Goal: Information Seeking & Learning: Learn about a topic

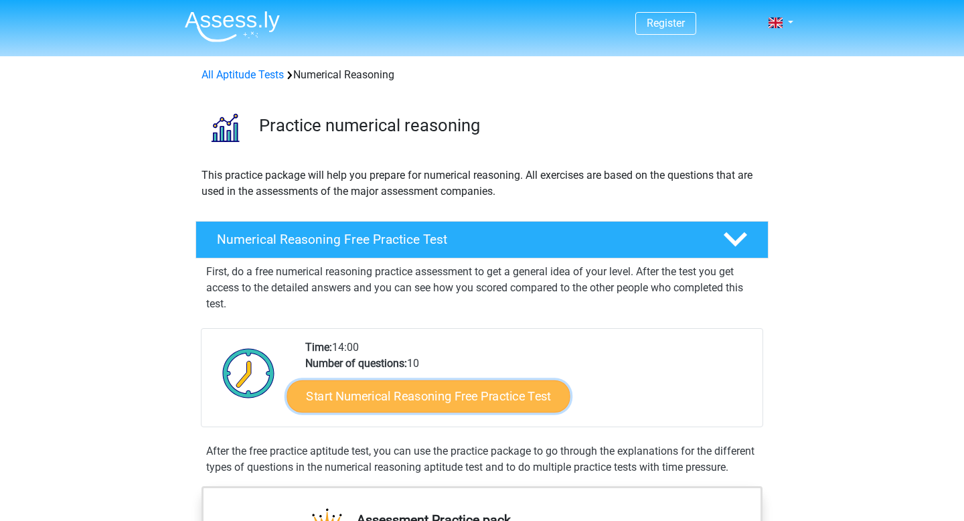
click at [485, 392] on link "Start Numerical Reasoning Free Practice Test" at bounding box center [428, 396] width 283 height 32
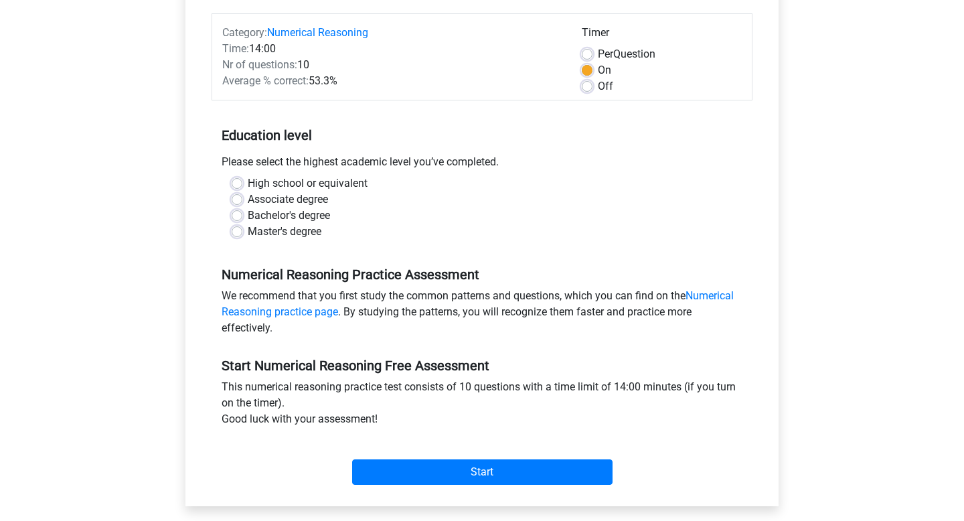
scroll to position [163, 0]
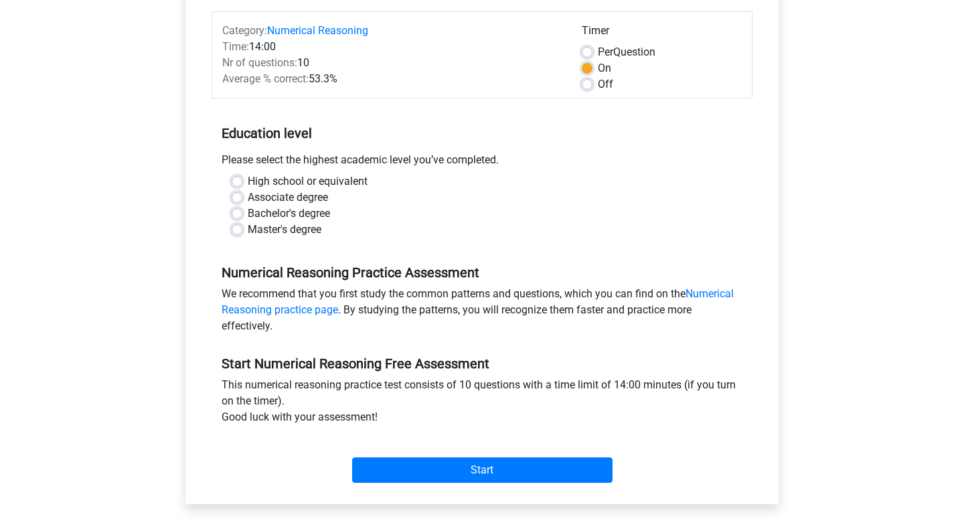
click at [292, 183] on label "High school or equivalent" at bounding box center [308, 181] width 120 height 16
click at [242, 183] on input "High school or equivalent" at bounding box center [237, 179] width 11 height 13
radio input "true"
click at [622, 52] on label "Per Question" at bounding box center [627, 52] width 58 height 16
click at [592, 52] on input "Per Question" at bounding box center [587, 50] width 11 height 13
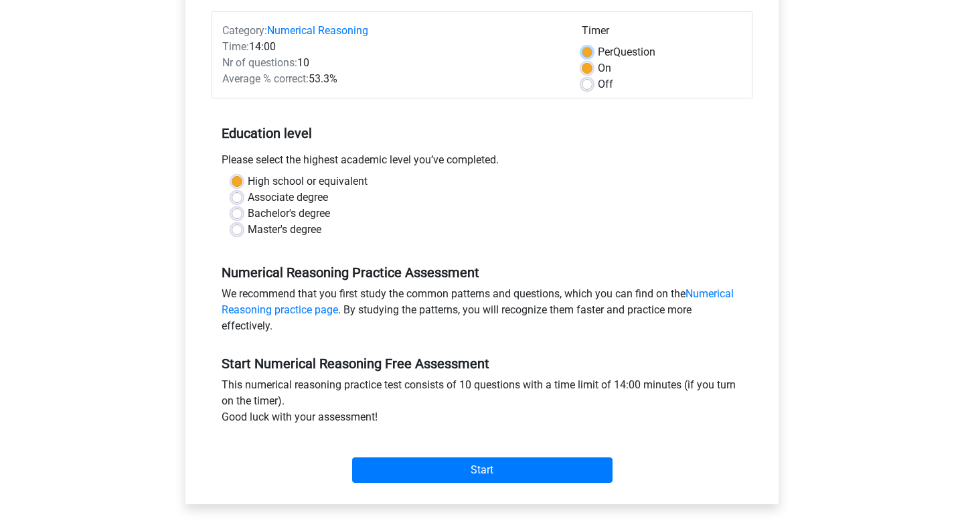
radio input "true"
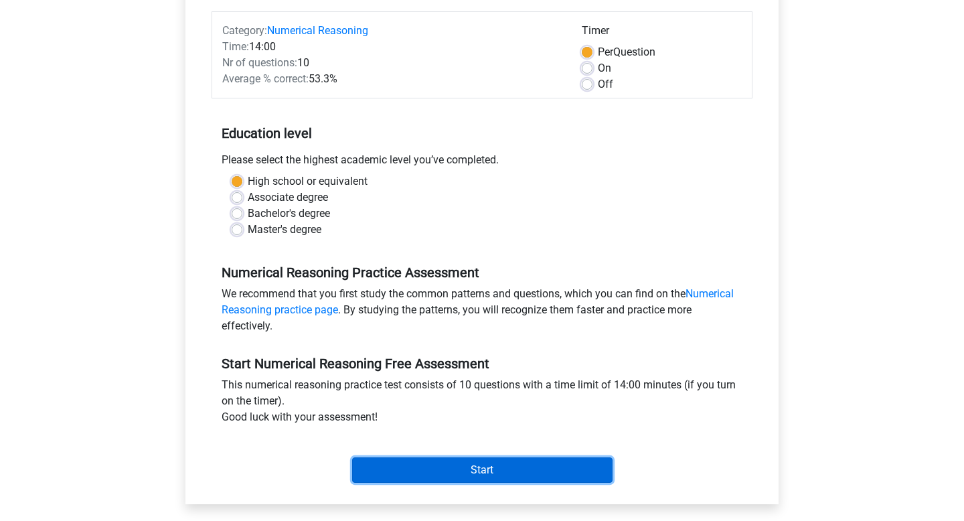
click at [527, 472] on input "Start" at bounding box center [482, 469] width 260 height 25
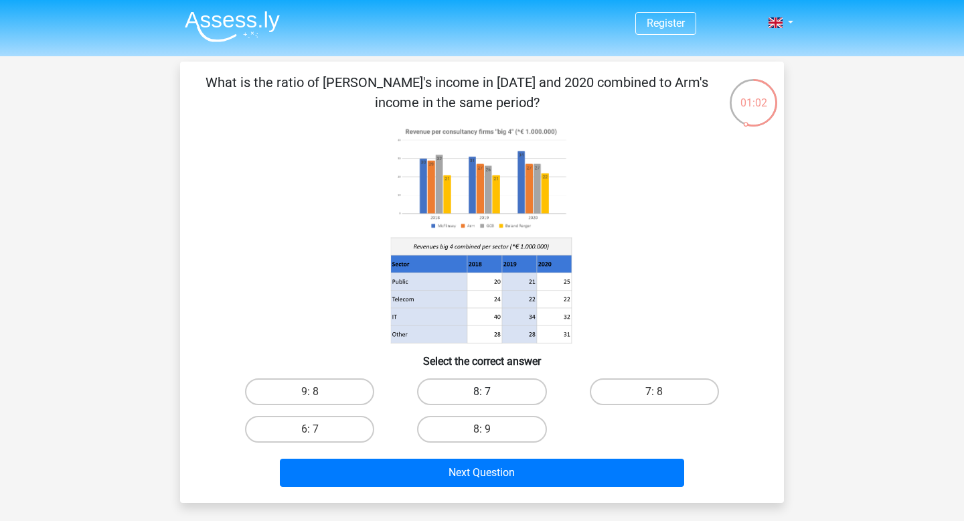
click at [494, 400] on label "8: 7" at bounding box center [481, 391] width 129 height 27
click at [491, 400] on input "8: 7" at bounding box center [486, 396] width 9 height 9
radio input "true"
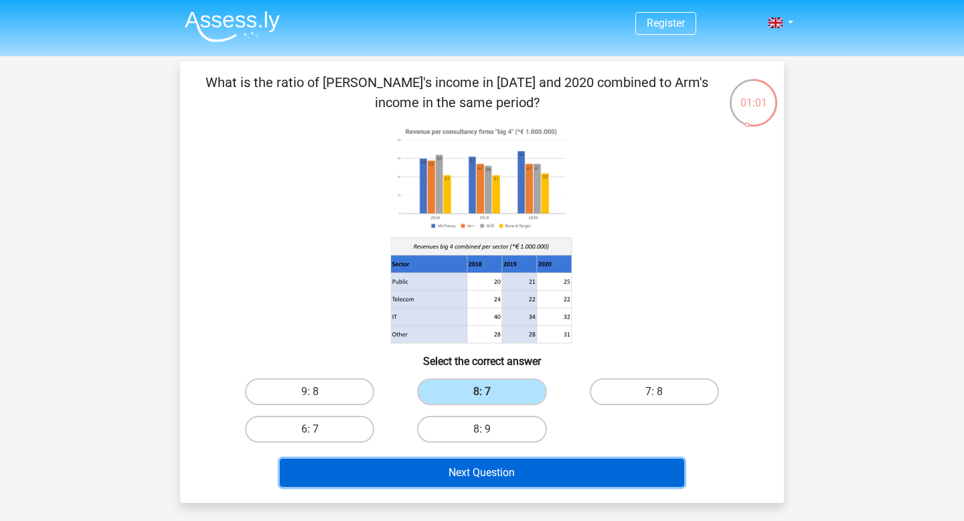
click at [504, 478] on button "Next Question" at bounding box center [482, 472] width 405 height 28
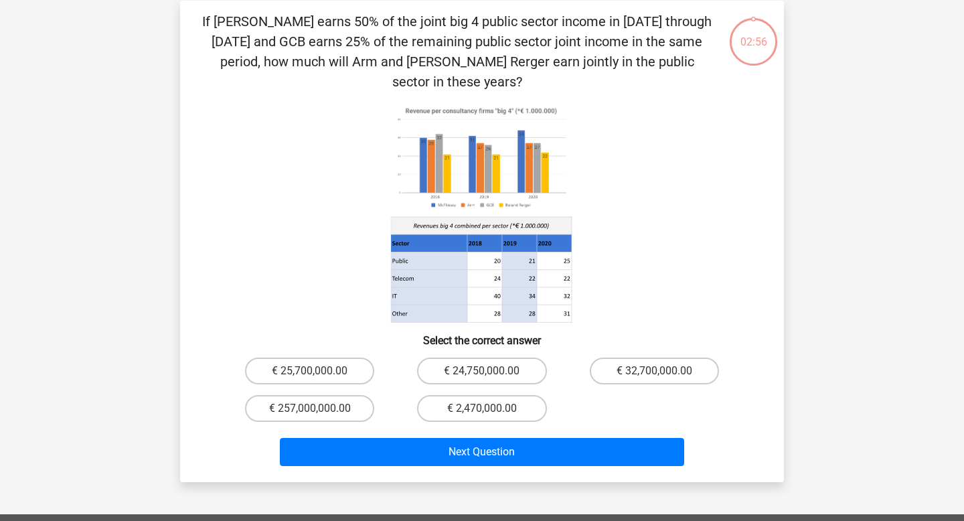
scroll to position [62, 0]
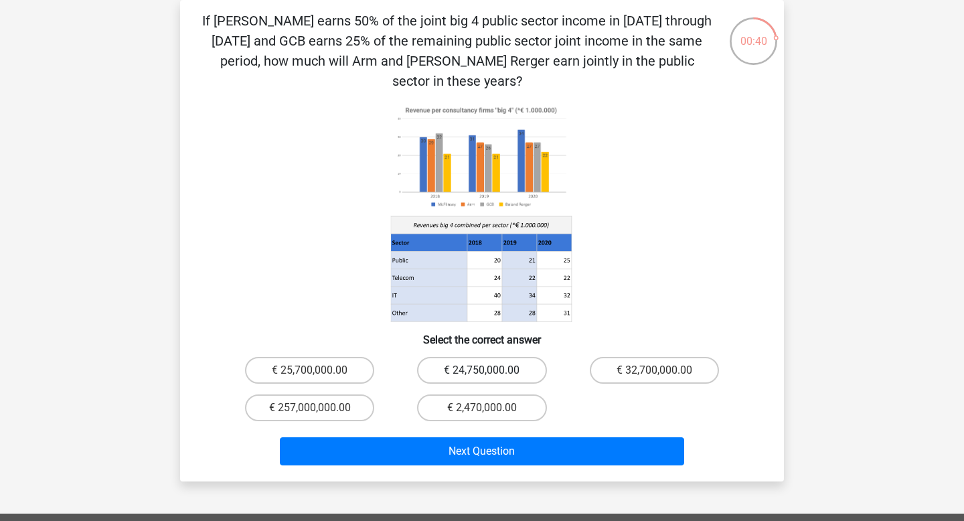
click at [439, 357] on label "€ 24,750,000.00" at bounding box center [481, 370] width 129 height 27
click at [482, 370] on input "€ 24,750,000.00" at bounding box center [486, 374] width 9 height 9
radio input "true"
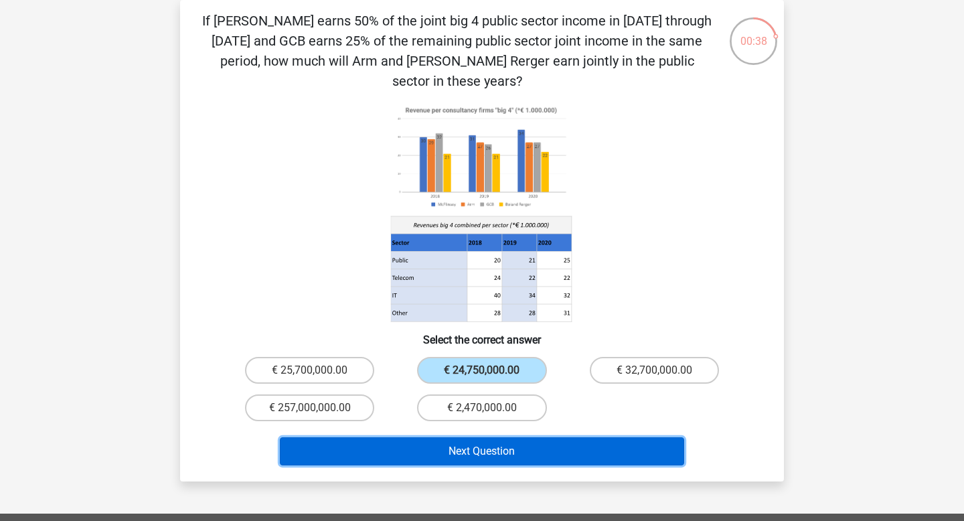
click at [435, 437] on button "Next Question" at bounding box center [482, 451] width 405 height 28
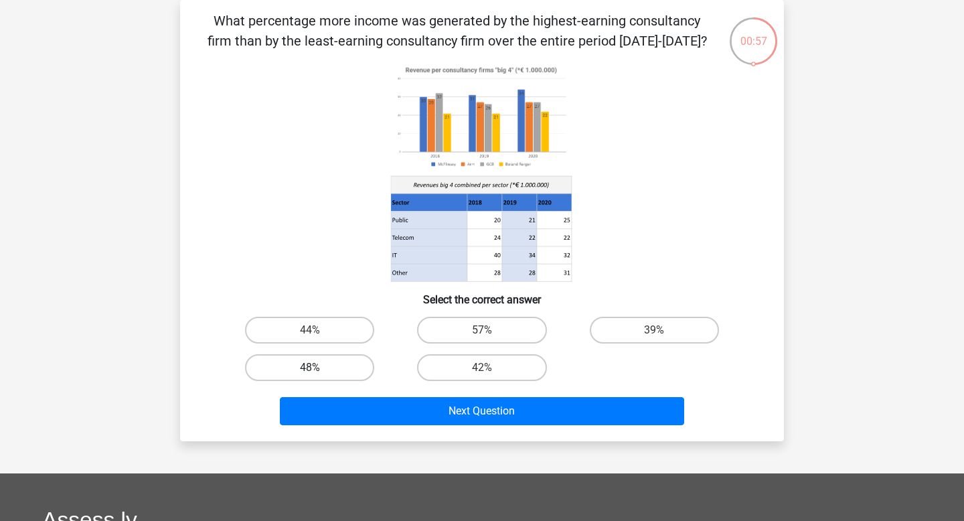
click at [352, 372] on label "48%" at bounding box center [309, 367] width 129 height 27
click at [319, 372] on input "48%" at bounding box center [314, 371] width 9 height 9
radio input "true"
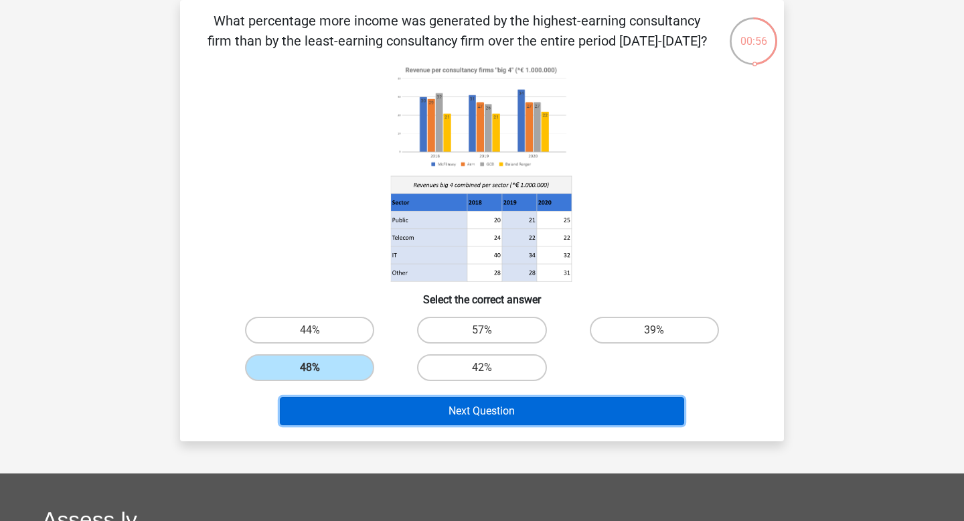
click at [352, 420] on button "Next Question" at bounding box center [482, 411] width 405 height 28
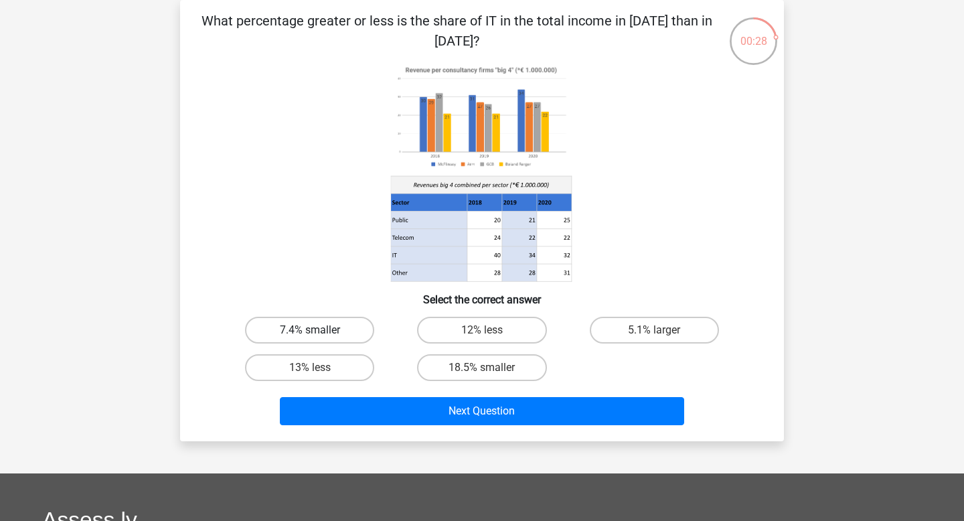
click at [351, 336] on label "7.4% smaller" at bounding box center [309, 330] width 129 height 27
click at [319, 336] on input "7.4% smaller" at bounding box center [314, 334] width 9 height 9
radio input "true"
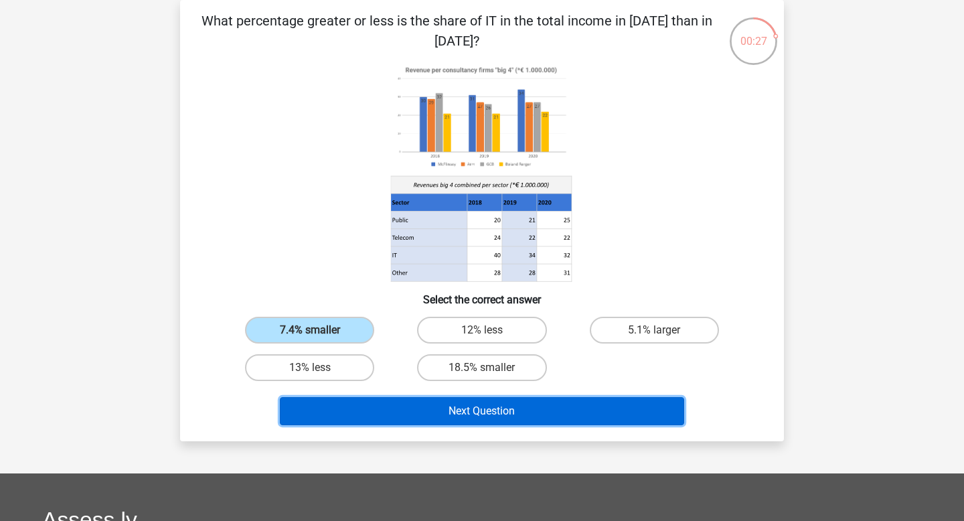
click at [383, 406] on button "Next Question" at bounding box center [482, 411] width 405 height 28
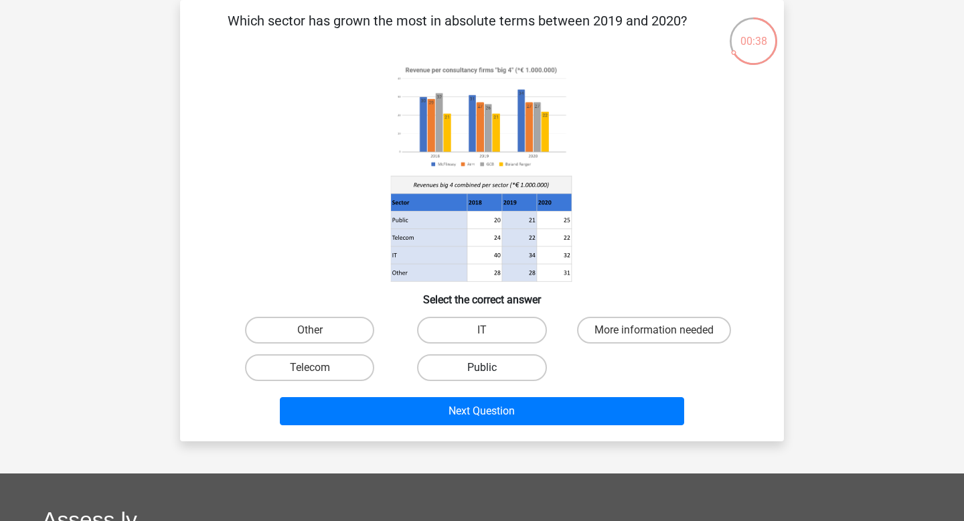
click at [457, 367] on label "Public" at bounding box center [481, 367] width 129 height 27
click at [482, 367] on input "Public" at bounding box center [486, 371] width 9 height 9
radio input "true"
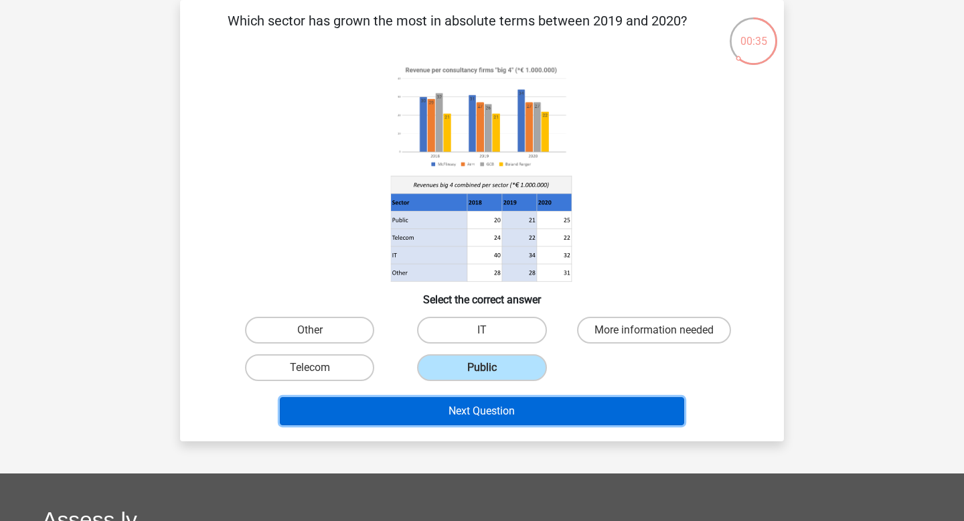
click at [453, 420] on button "Next Question" at bounding box center [482, 411] width 405 height 28
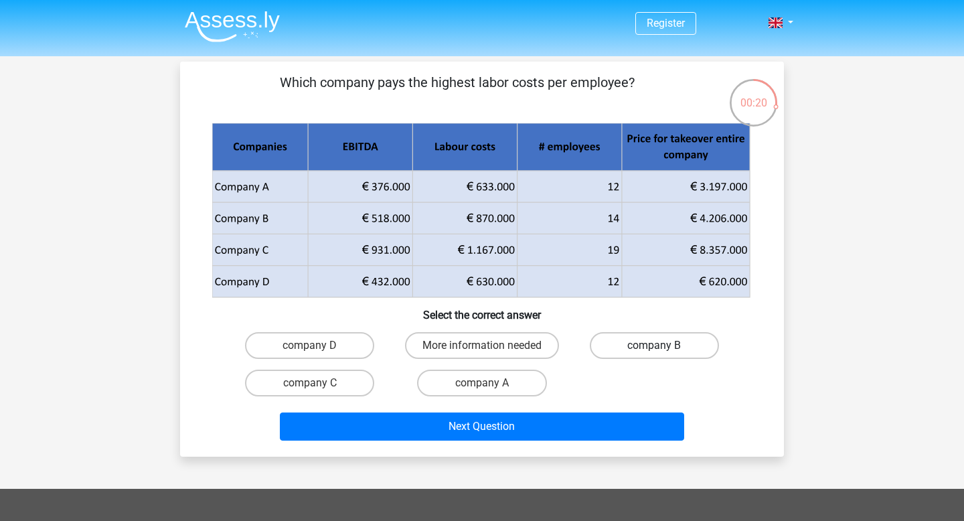
click at [636, 343] on label "company B" at bounding box center [654, 345] width 129 height 27
click at [654, 345] on input "company B" at bounding box center [658, 349] width 9 height 9
radio input "true"
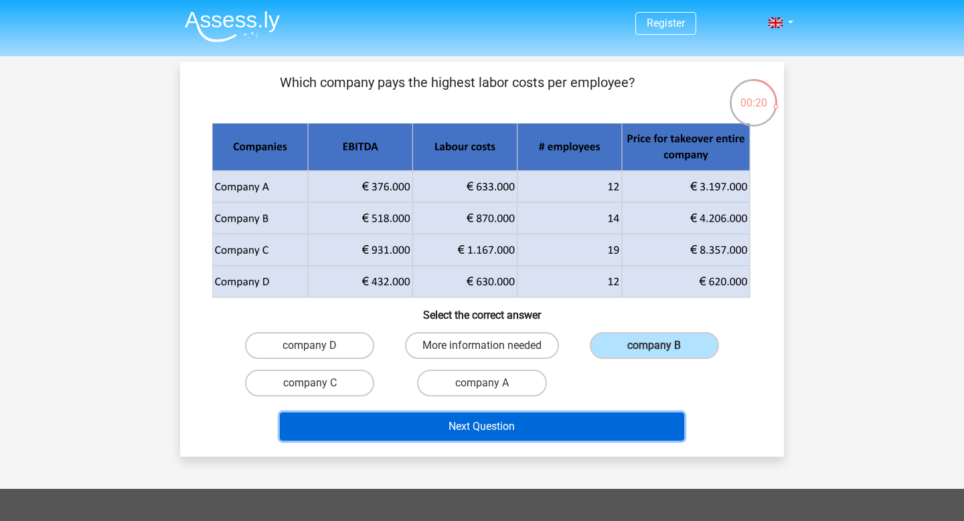
click at [582, 432] on button "Next Question" at bounding box center [482, 426] width 405 height 28
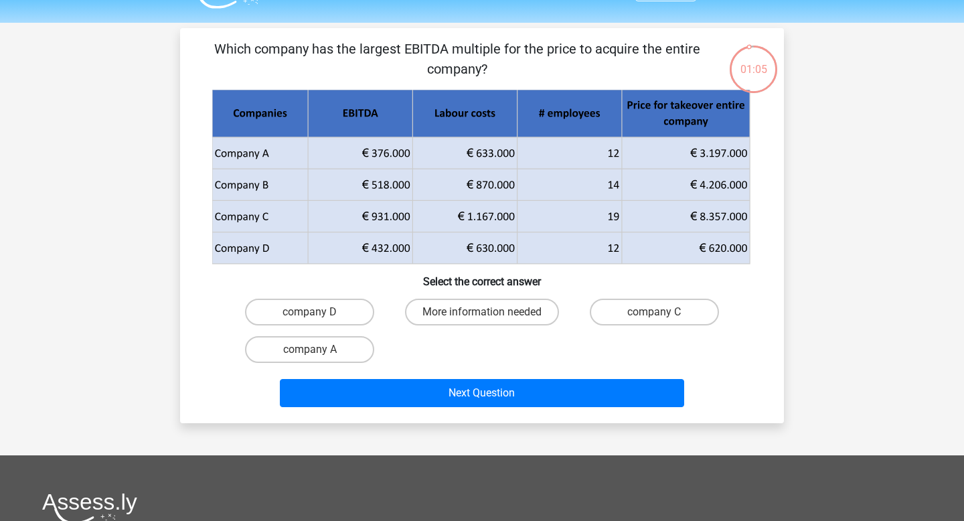
scroll to position [33, 0]
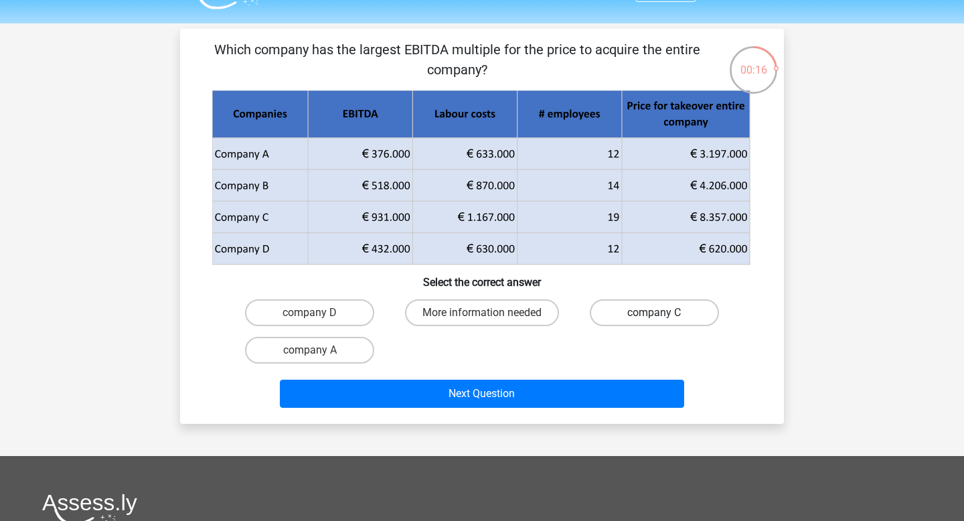
click at [650, 312] on label "company C" at bounding box center [654, 312] width 129 height 27
click at [654, 313] on input "company C" at bounding box center [658, 317] width 9 height 9
radio input "true"
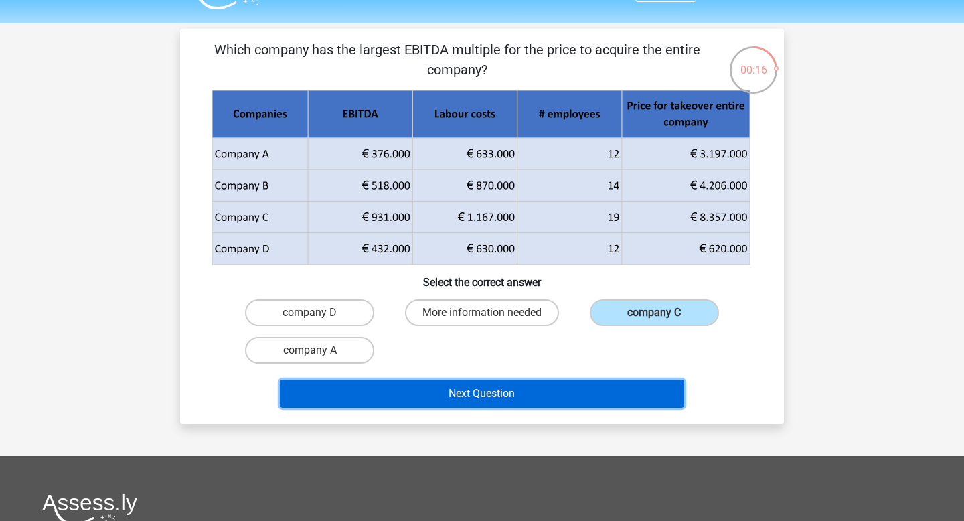
click at [603, 395] on button "Next Question" at bounding box center [482, 394] width 405 height 28
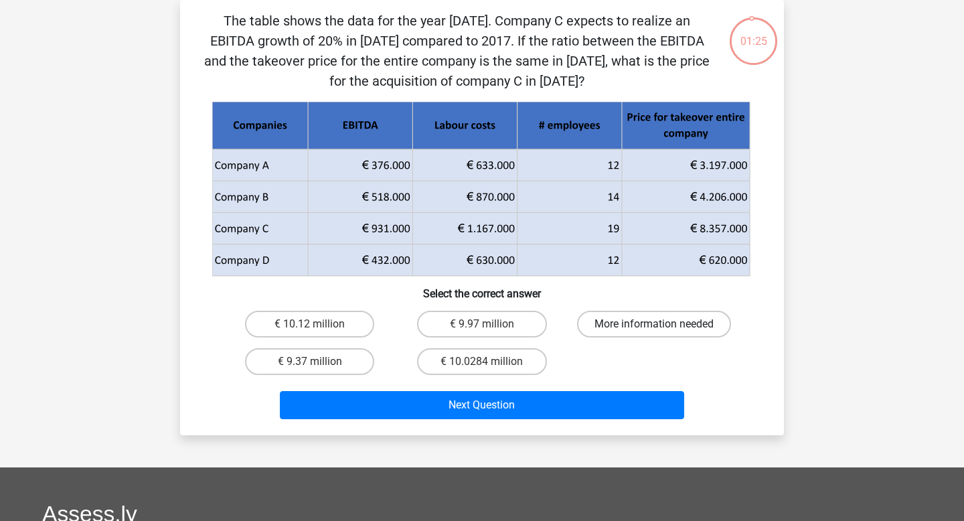
scroll to position [51, 0]
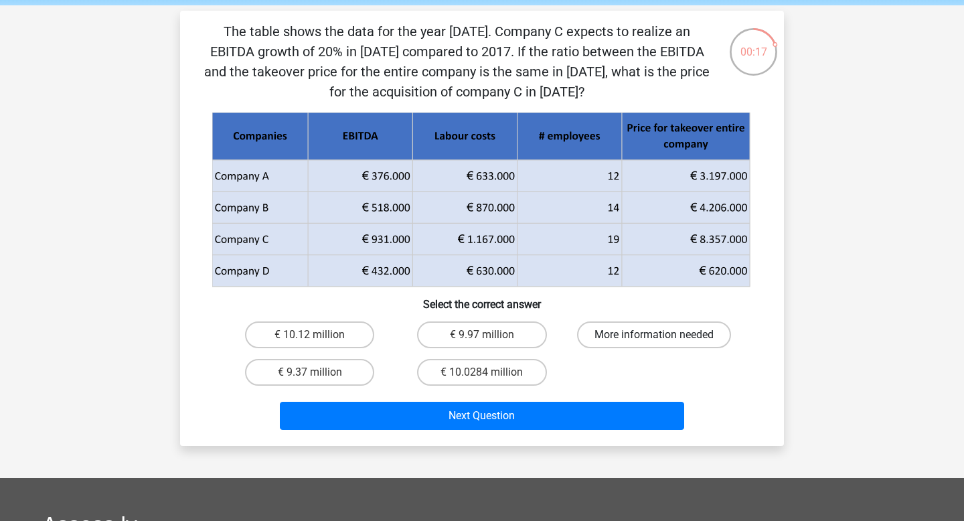
click at [598, 333] on label "More information needed" at bounding box center [654, 334] width 154 height 27
click at [654, 335] on input "More information needed" at bounding box center [658, 339] width 9 height 9
radio input "true"
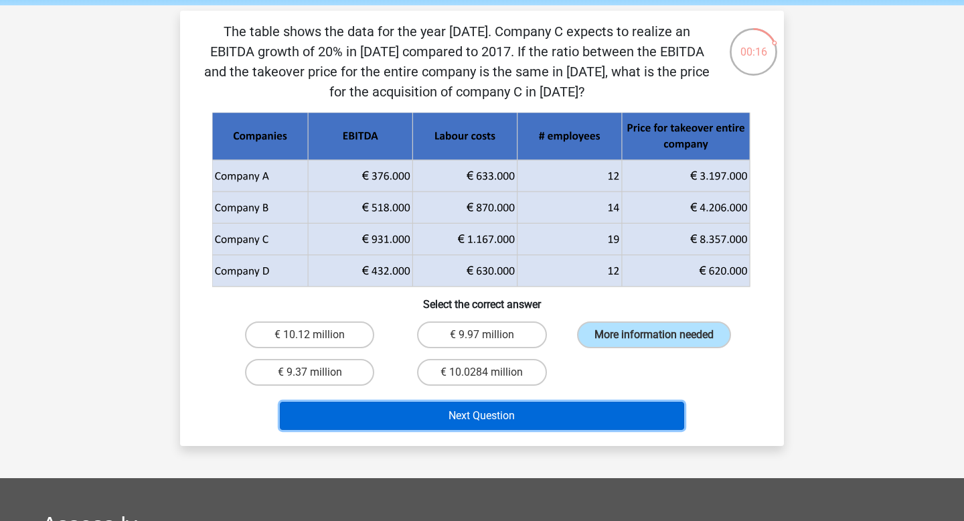
click at [585, 406] on button "Next Question" at bounding box center [482, 416] width 405 height 28
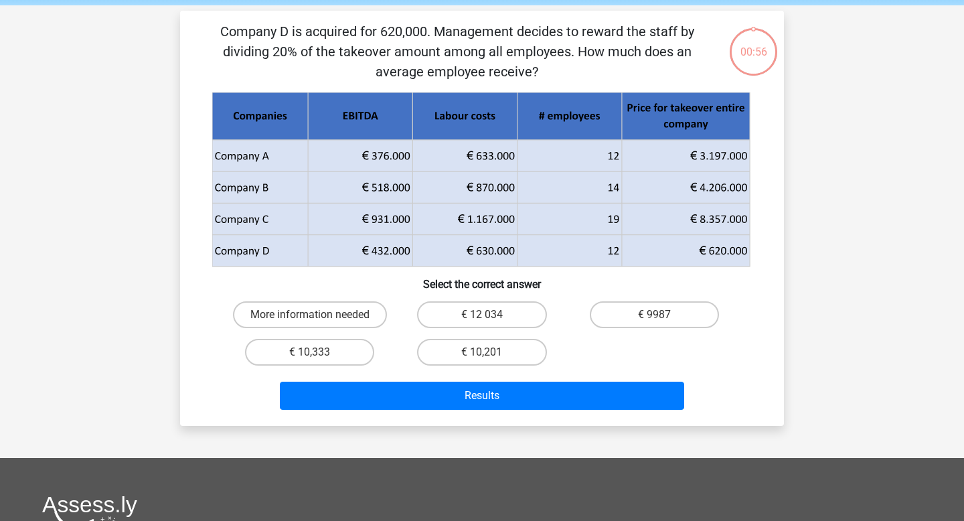
scroll to position [62, 0]
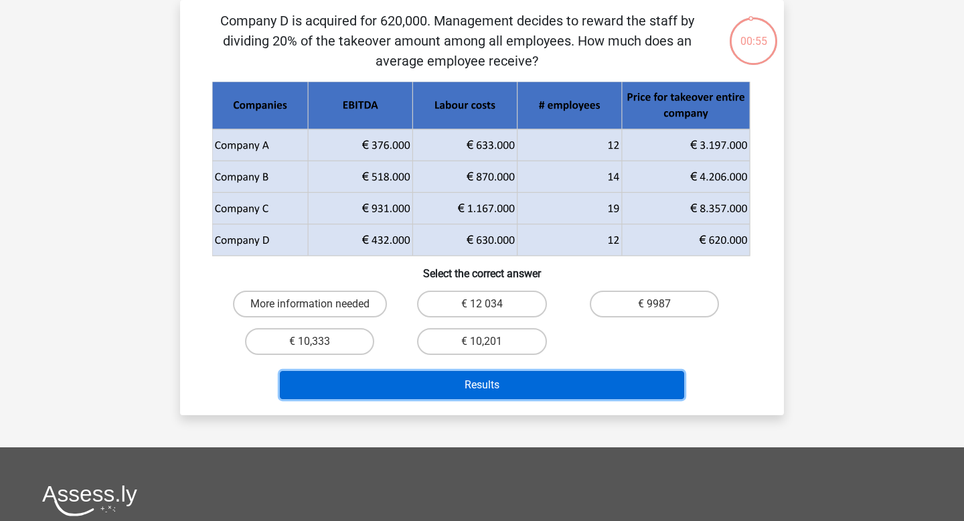
click at [571, 386] on button "Results" at bounding box center [482, 385] width 405 height 28
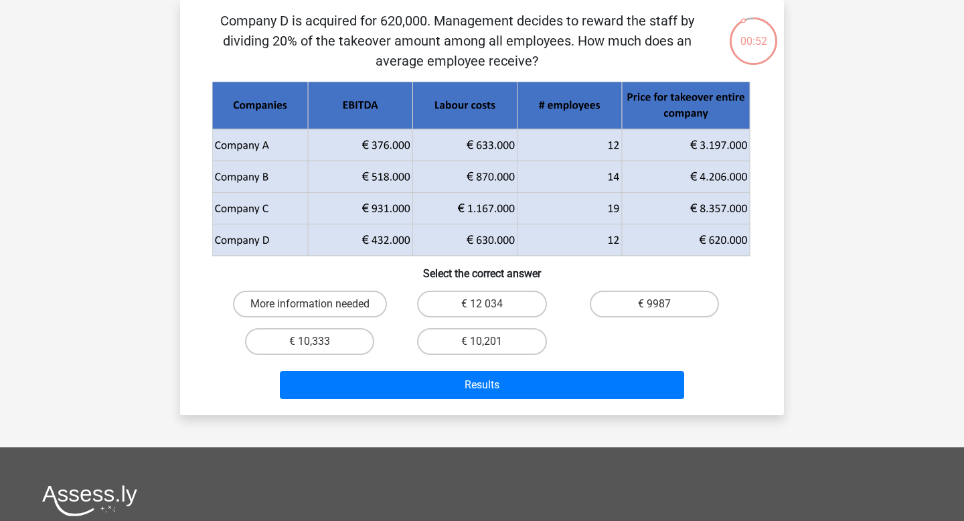
click at [393, 282] on div "Company D is acquired for 620,000. Management decides to reward the staff by di…" at bounding box center [481, 208] width 593 height 394
click at [331, 342] on label "€ 10,333" at bounding box center [309, 341] width 129 height 27
click at [319, 342] on input "€ 10,333" at bounding box center [314, 345] width 9 height 9
radio input "true"
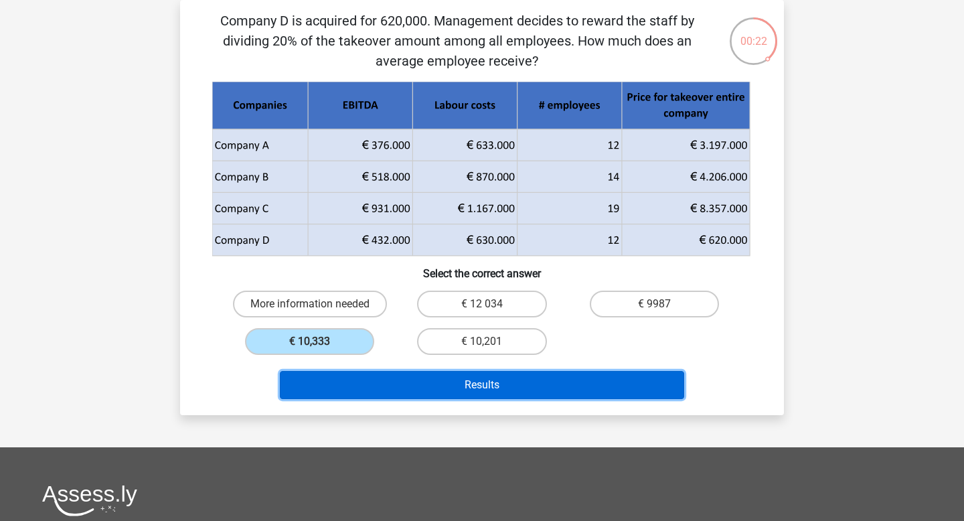
click at [342, 381] on button "Results" at bounding box center [482, 385] width 405 height 28
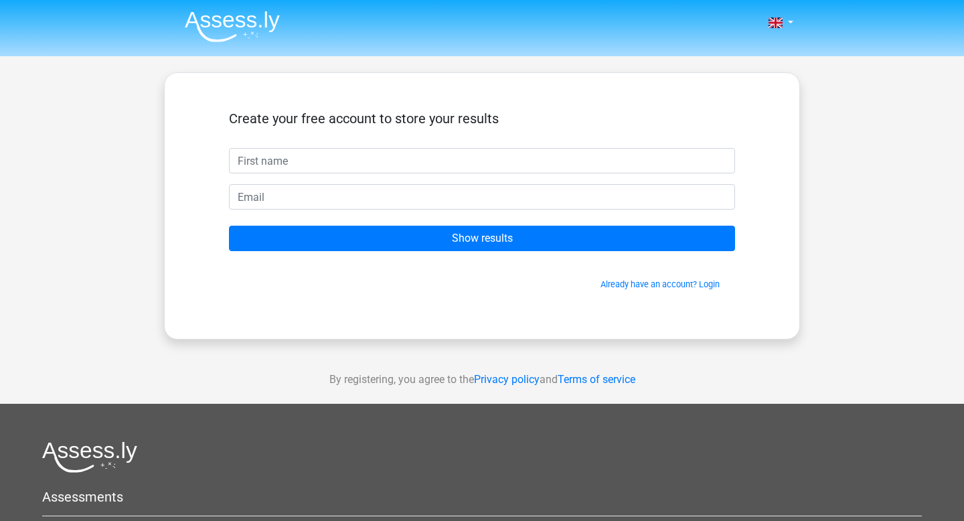
click at [425, 156] on input "text" at bounding box center [482, 160] width 506 height 25
type input "[PERSON_NAME]"
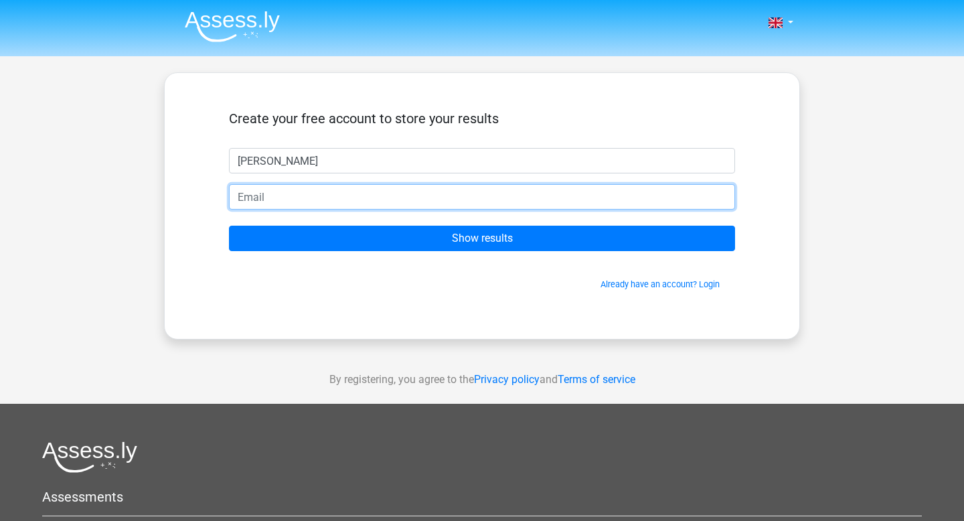
click at [422, 200] on input "email" at bounding box center [482, 196] width 506 height 25
type input "[EMAIL_ADDRESS][DOMAIN_NAME]"
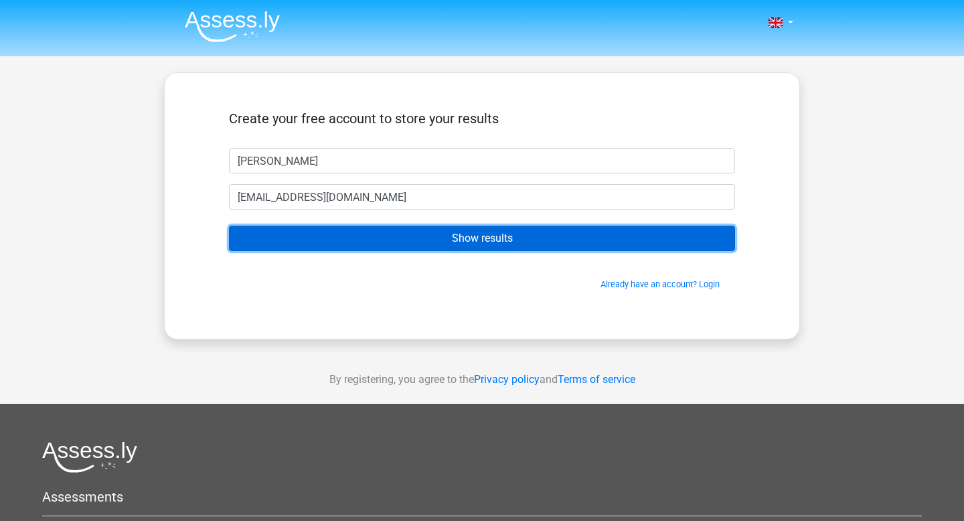
click at [408, 235] on input "Show results" at bounding box center [482, 238] width 506 height 25
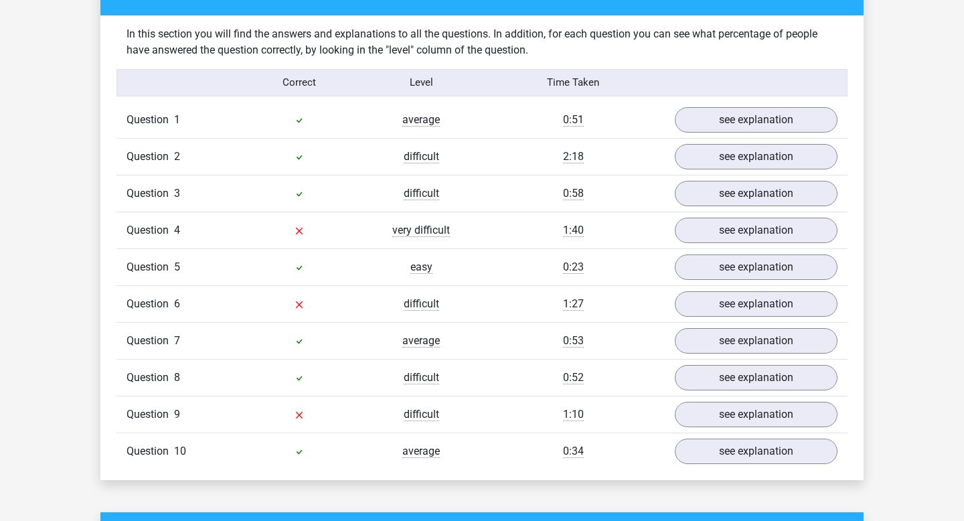
scroll to position [1025, 0]
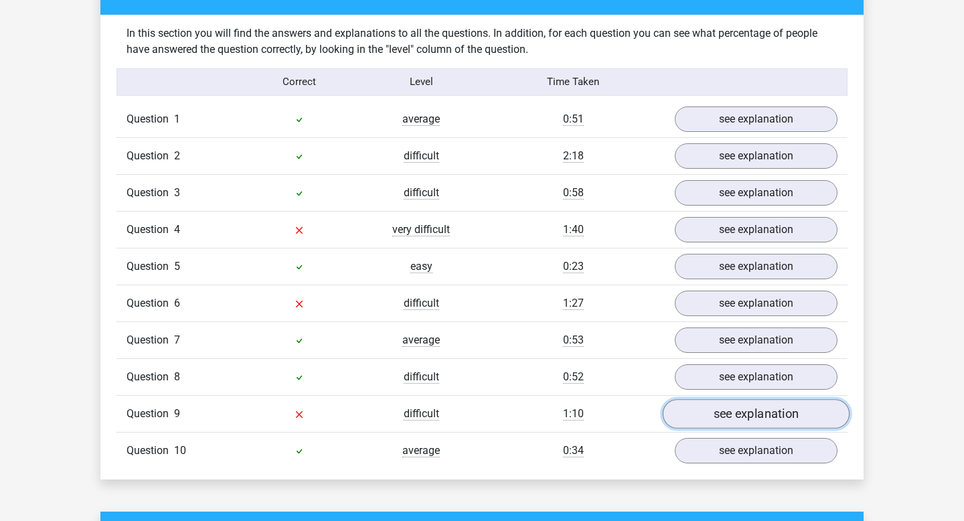
click at [732, 414] on link "see explanation" at bounding box center [756, 413] width 187 height 29
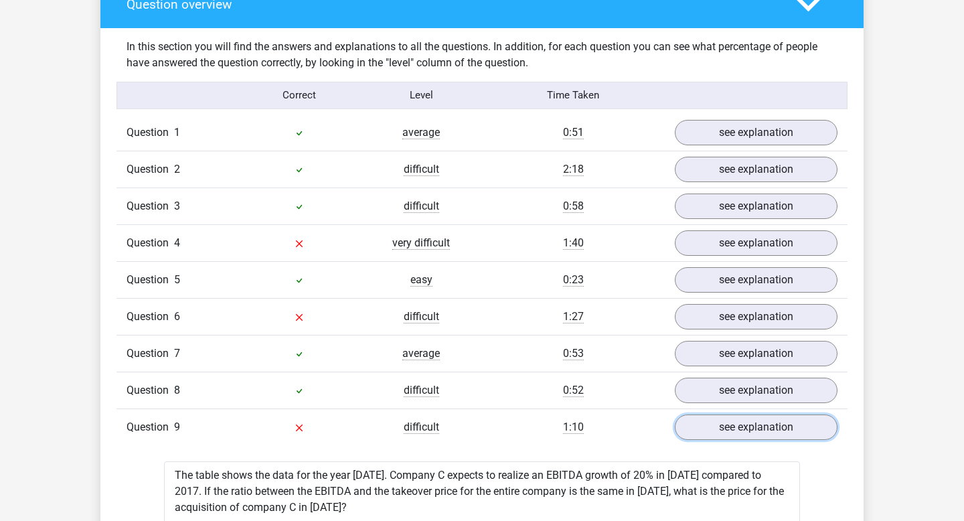
scroll to position [1027, 0]
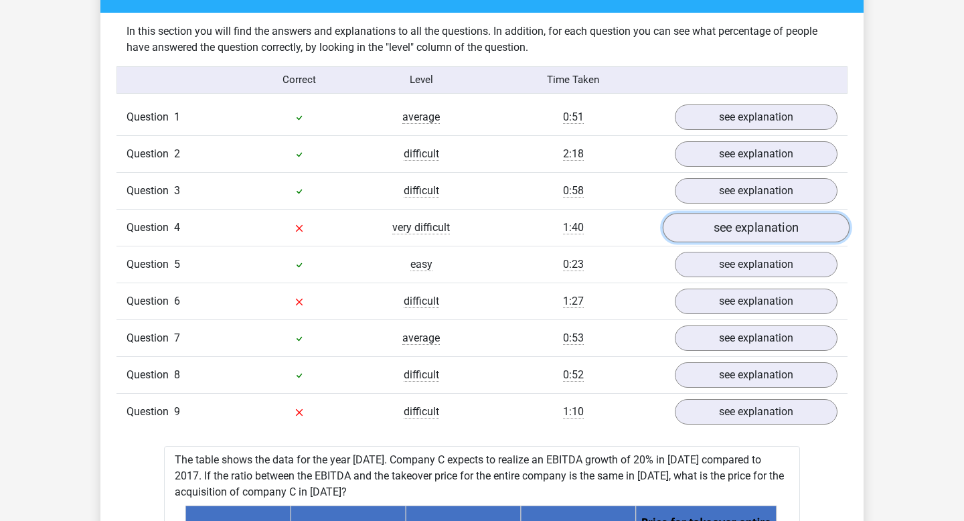
click at [693, 230] on link "see explanation" at bounding box center [756, 227] width 187 height 29
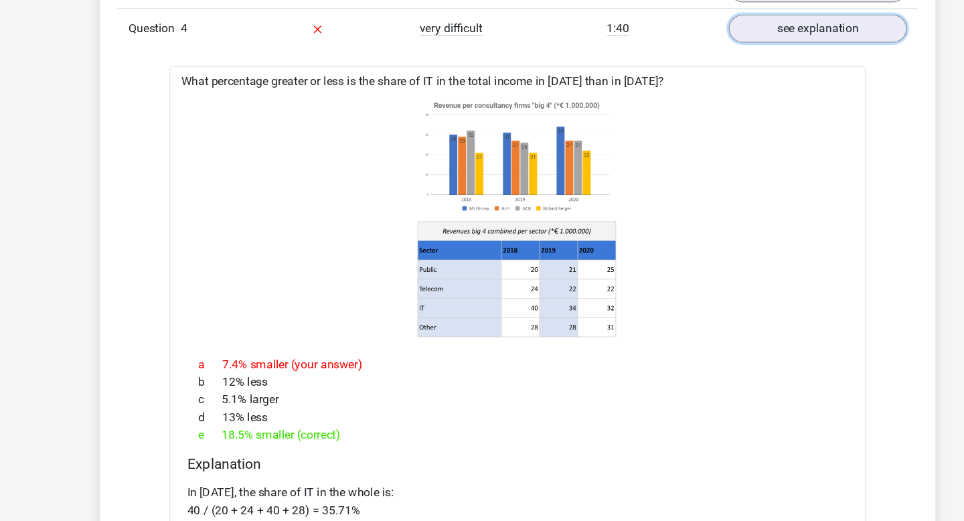
scroll to position [1149, 0]
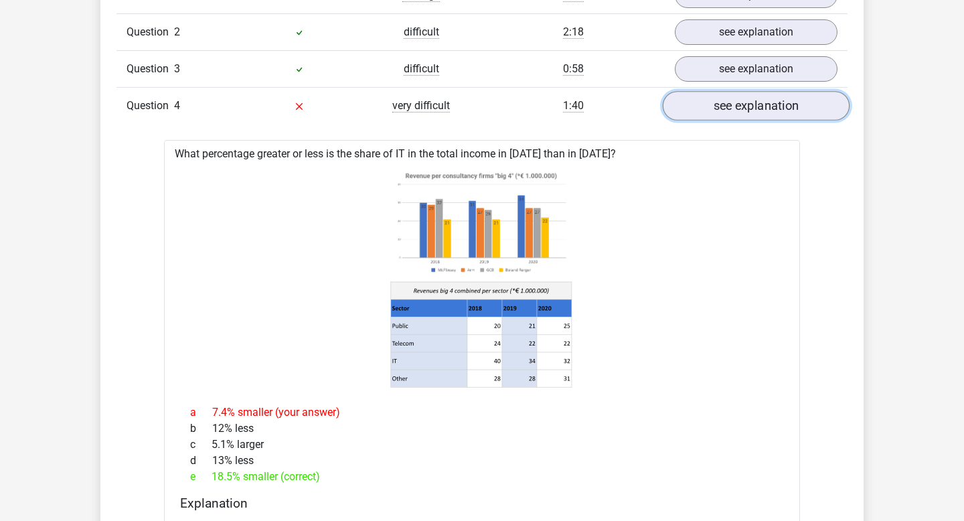
click at [726, 104] on link "see explanation" at bounding box center [756, 105] width 187 height 29
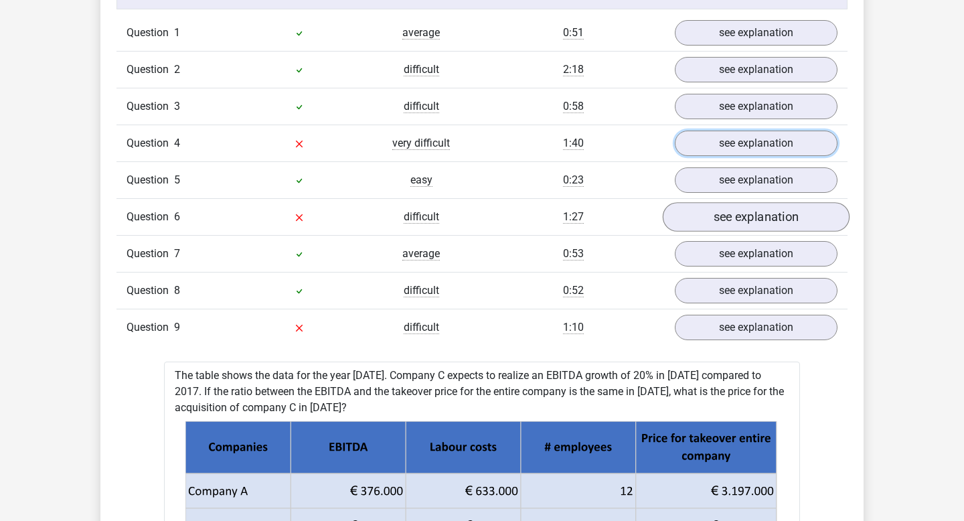
scroll to position [1112, 0]
click at [722, 205] on link "see explanation" at bounding box center [756, 215] width 187 height 29
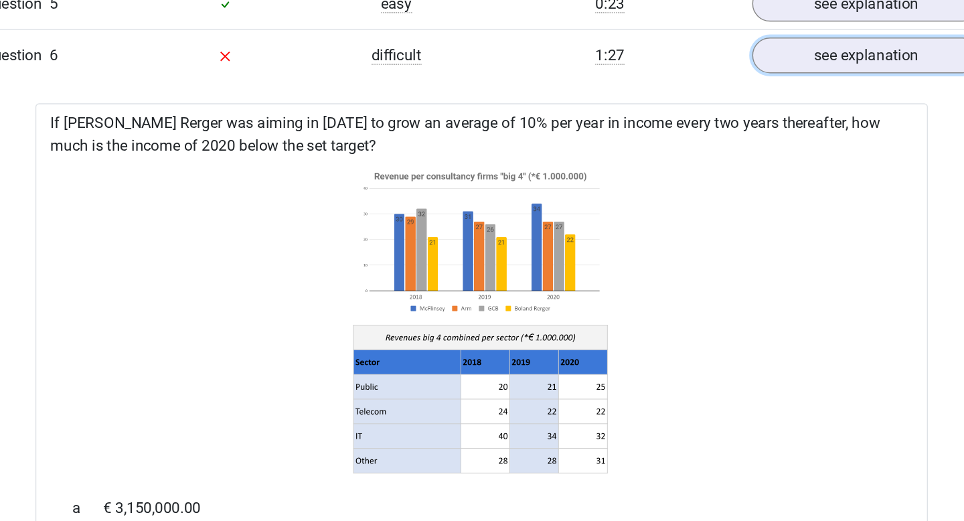
scroll to position [1115, 0]
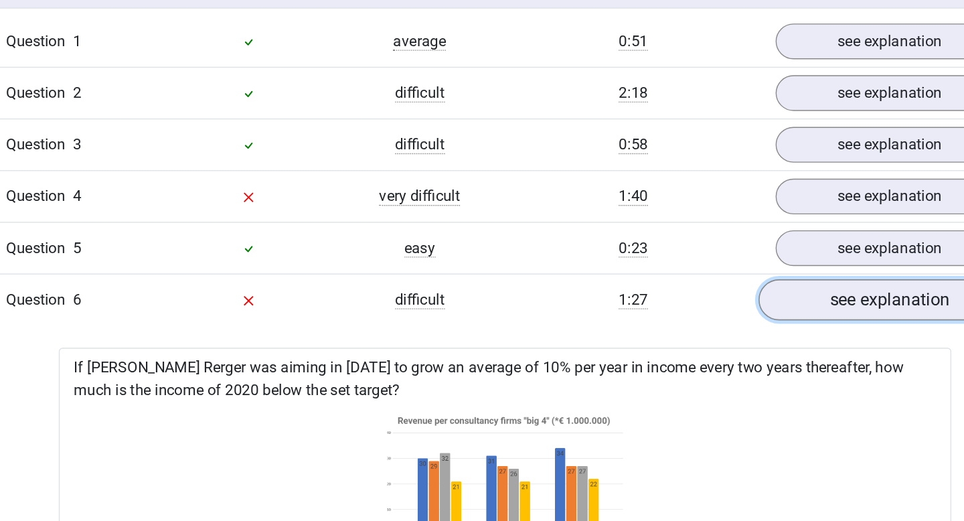
click at [705, 210] on link "see explanation" at bounding box center [756, 213] width 187 height 29
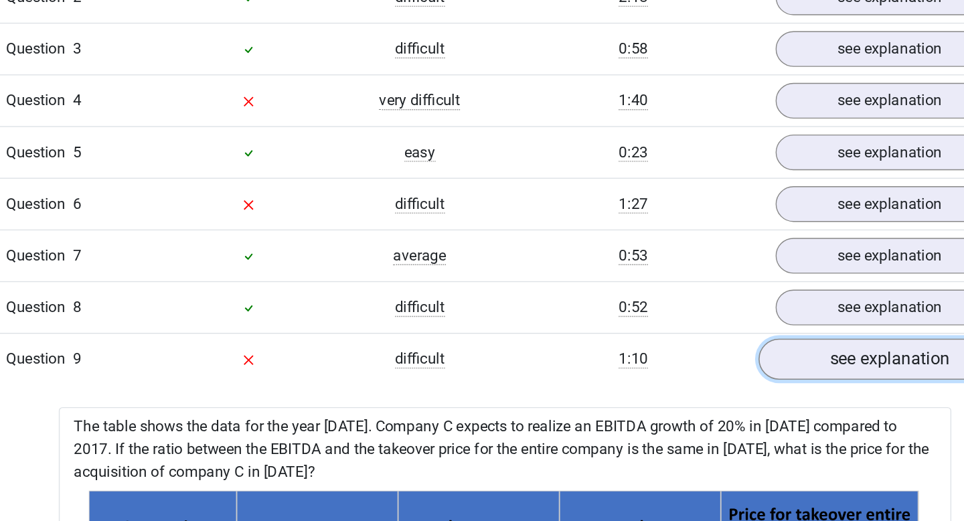
click at [707, 330] on link "see explanation" at bounding box center [756, 323] width 187 height 29
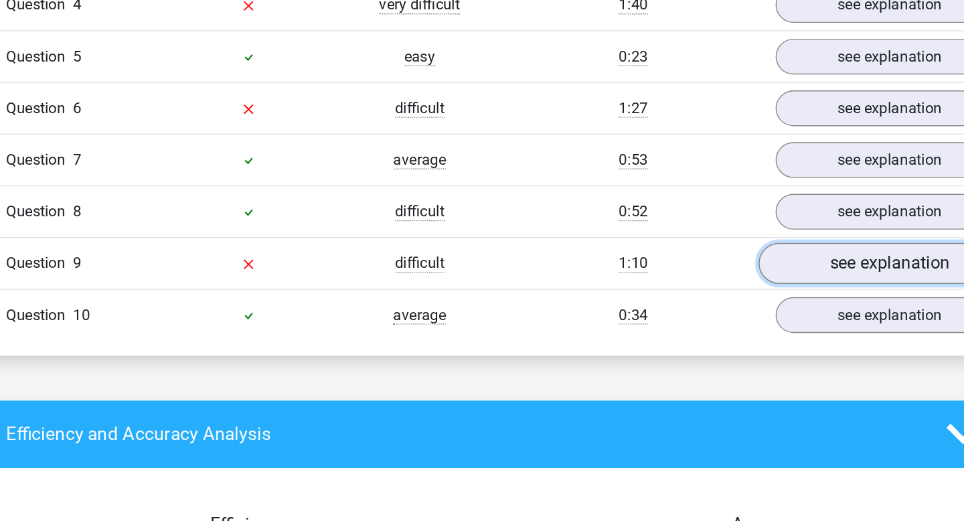
click at [707, 329] on link "see explanation" at bounding box center [756, 323] width 187 height 29
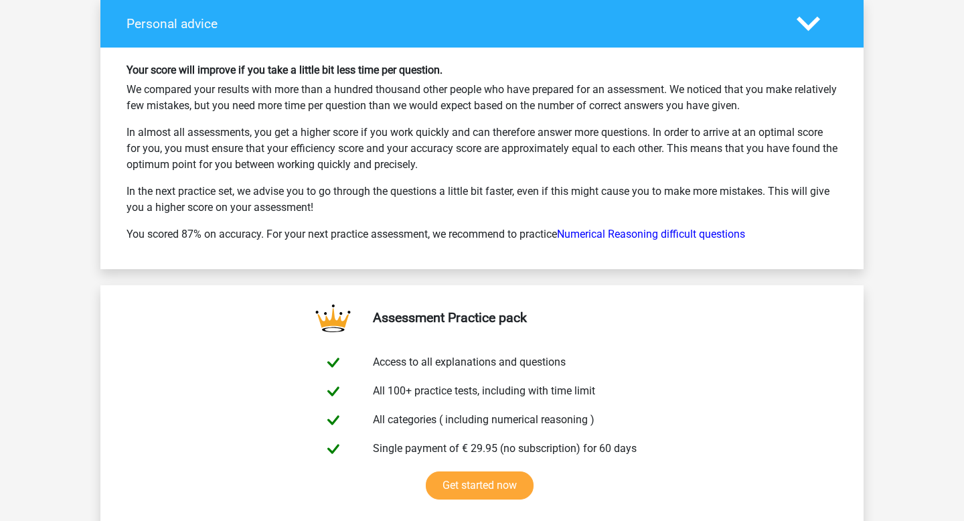
scroll to position [2818, 0]
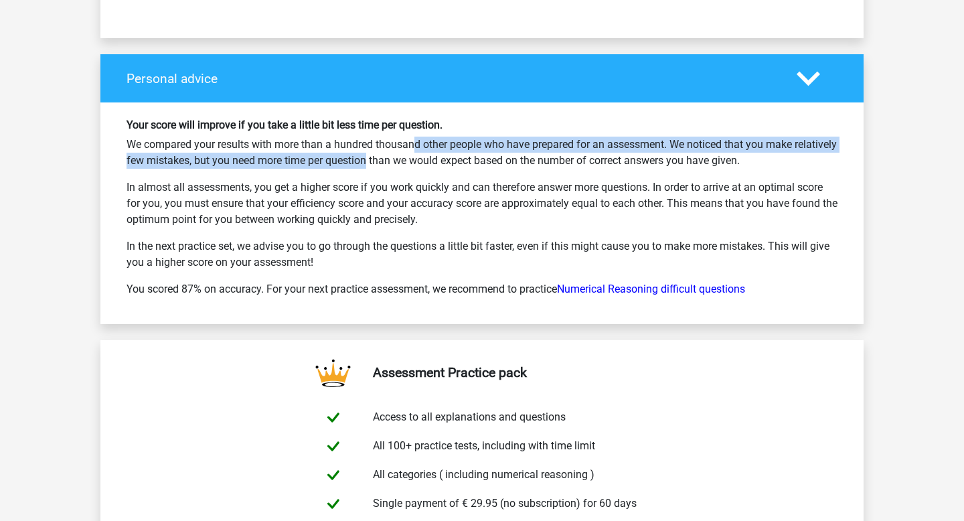
drag, startPoint x: 357, startPoint y: 141, endPoint x: 357, endPoint y: 158, distance: 16.7
click at [357, 158] on p "We compared your results with more than a hundred thousand other people who hav…" at bounding box center [482, 153] width 711 height 32
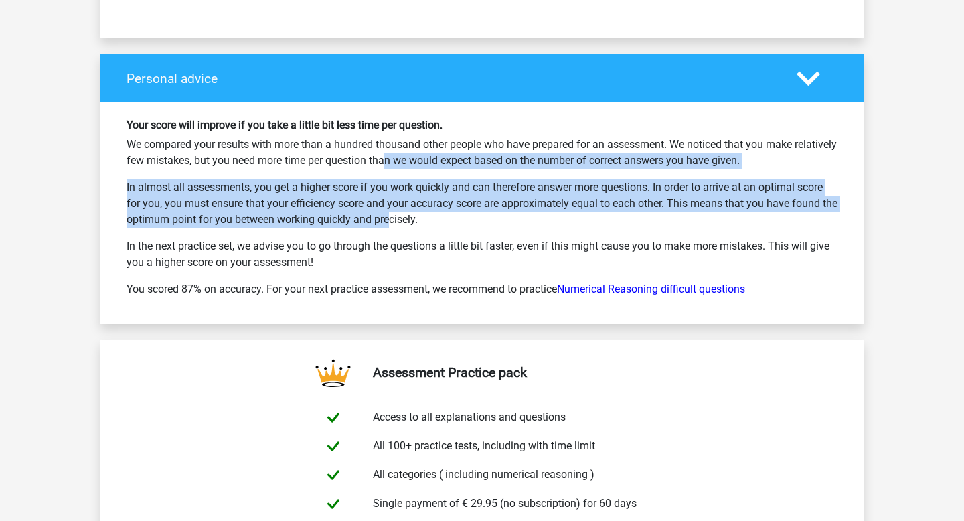
drag, startPoint x: 380, startPoint y: 163, endPoint x: 358, endPoint y: 219, distance: 59.5
click at [358, 219] on div "Your score will improve if you take a little bit less time per question. We com…" at bounding box center [481, 212] width 731 height 189
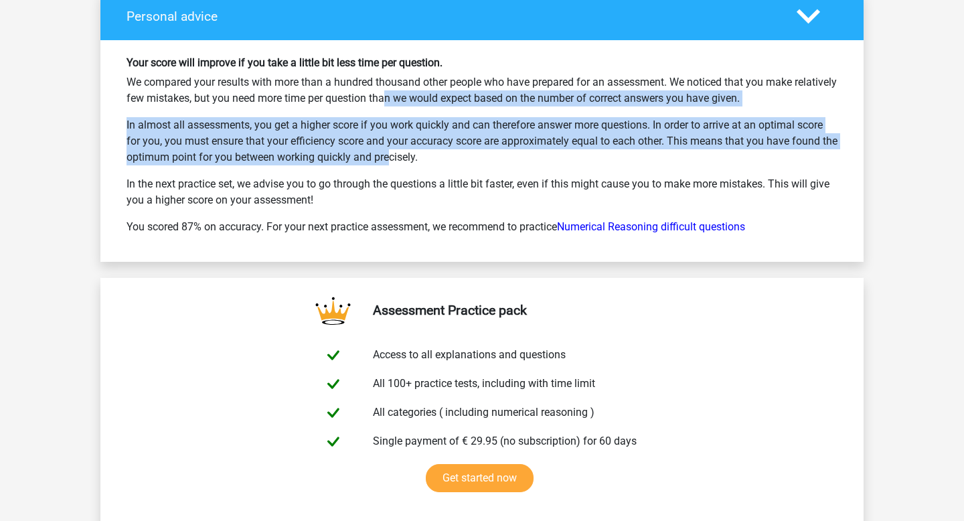
scroll to position [2881, 0]
click at [577, 225] on link "Numerical Reasoning difficult questions" at bounding box center [651, 226] width 188 height 13
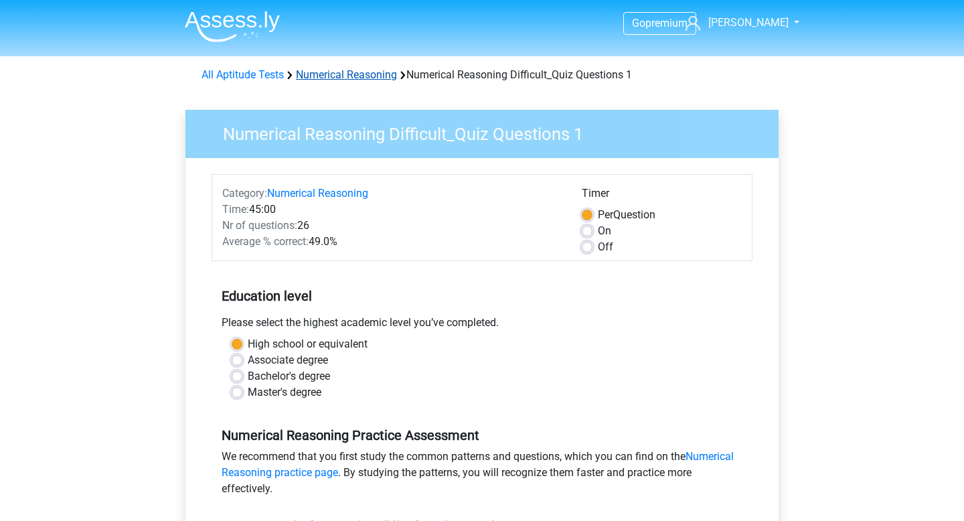
click at [346, 68] on link "Numerical Reasoning" at bounding box center [346, 74] width 101 height 13
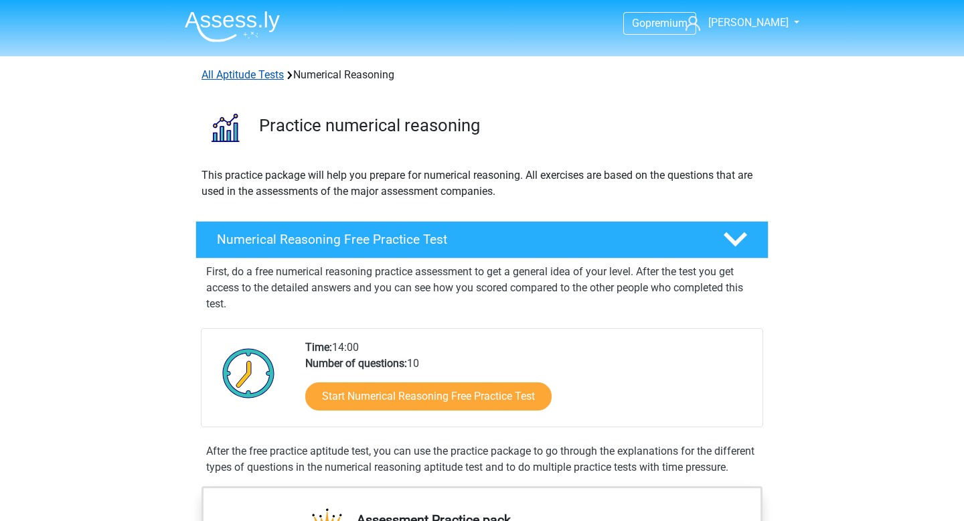
click at [265, 70] on link "All Aptitude Tests" at bounding box center [242, 74] width 82 height 13
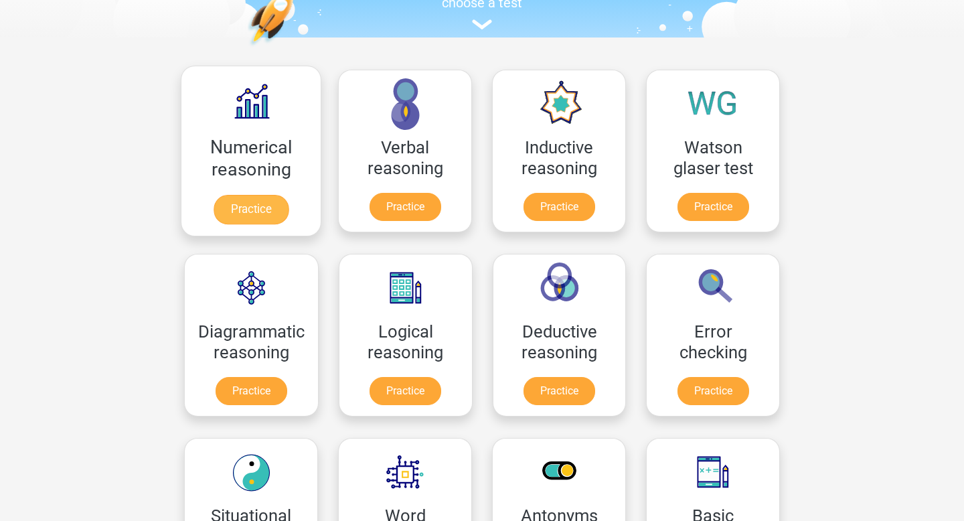
scroll to position [146, 0]
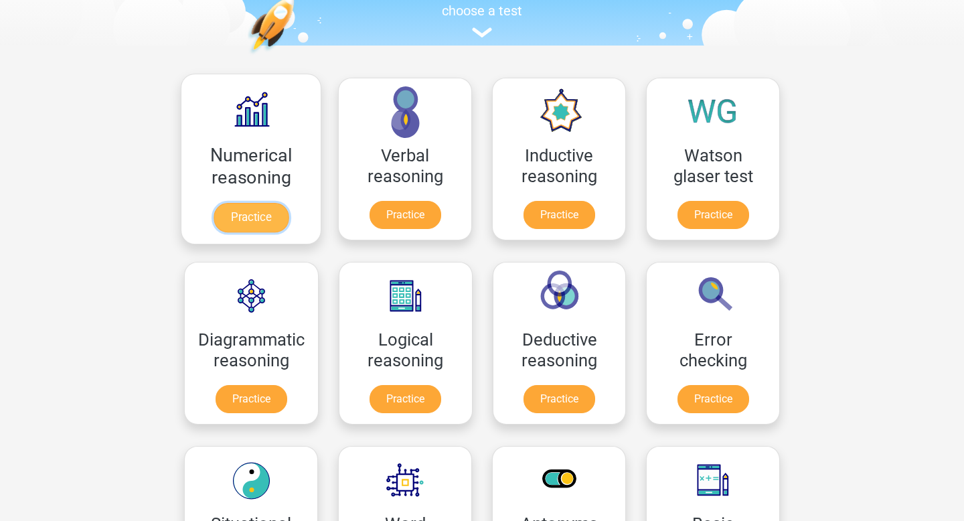
click at [255, 225] on link "Practice" at bounding box center [251, 217] width 75 height 29
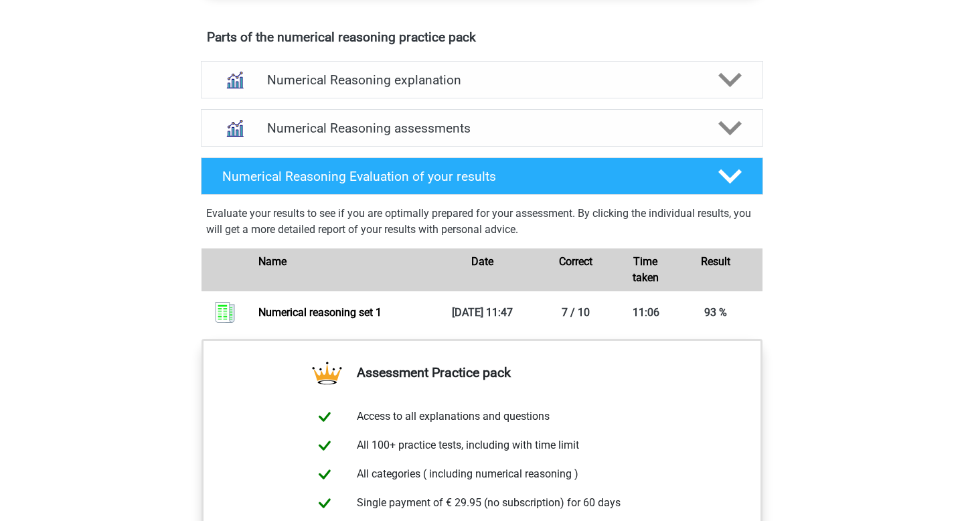
scroll to position [688, 0]
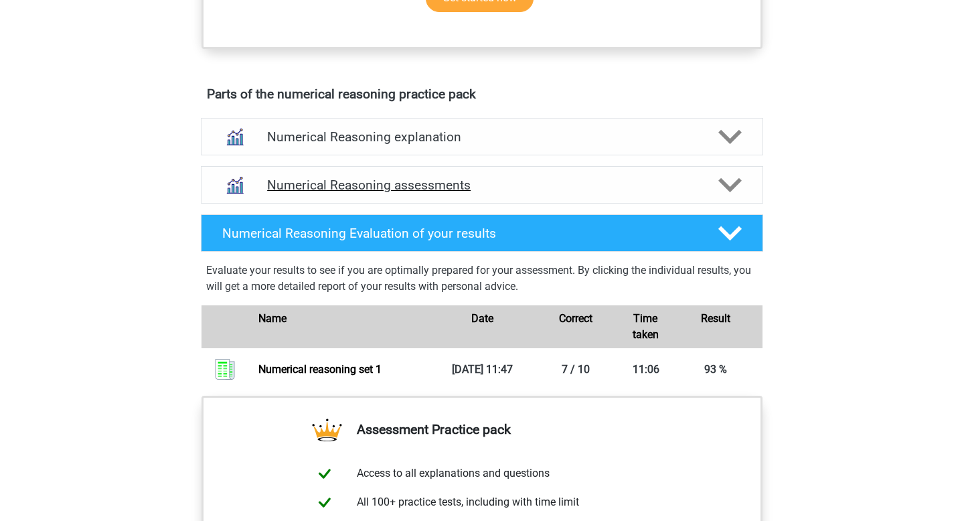
click at [266, 193] on div "Numerical Reasoning assessments" at bounding box center [482, 184] width 450 height 15
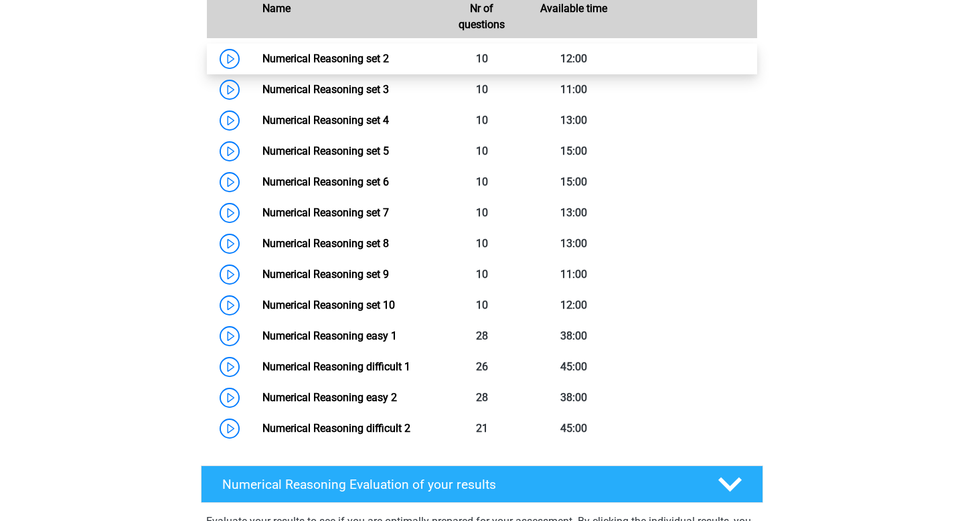
scroll to position [954, 0]
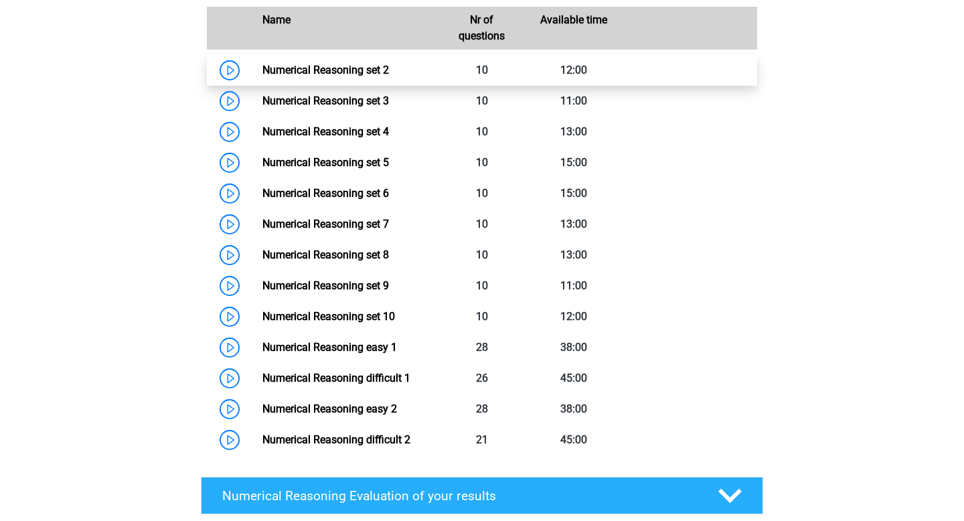
click at [262, 76] on link "Numerical Reasoning set 2" at bounding box center [325, 70] width 127 height 13
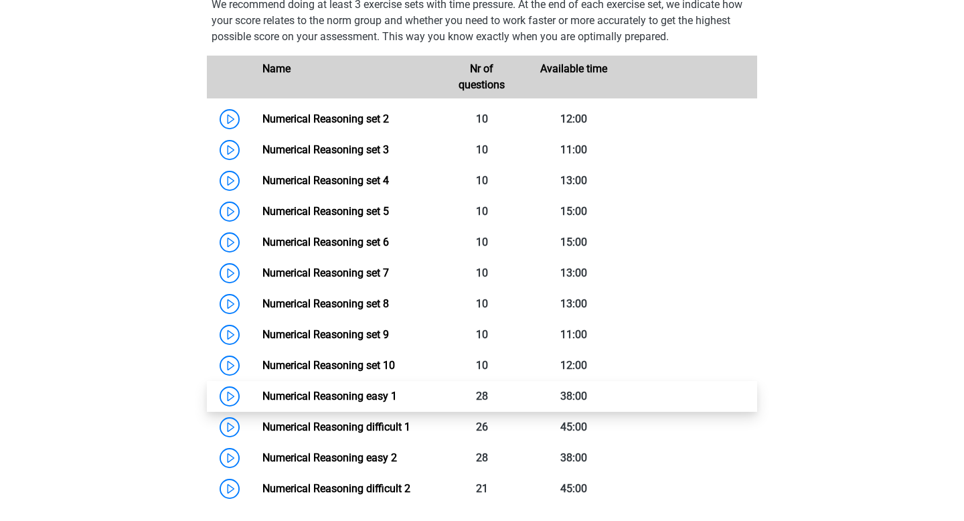
scroll to position [895, 0]
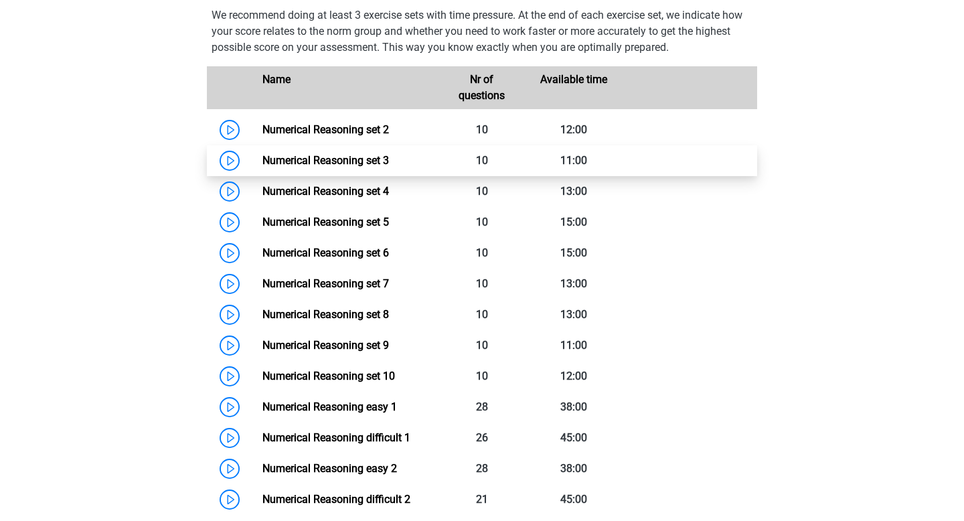
click at [262, 167] on link "Numerical Reasoning set 3" at bounding box center [325, 160] width 127 height 13
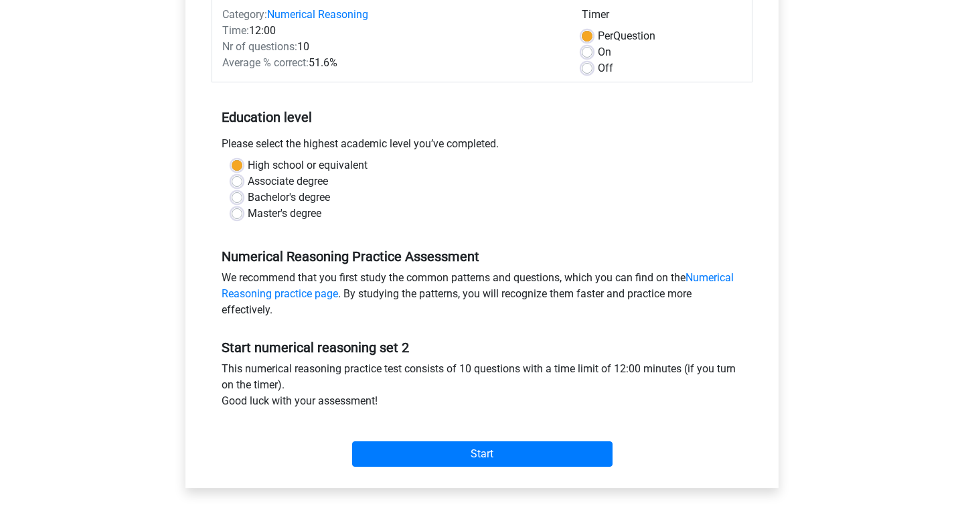
scroll to position [182, 0]
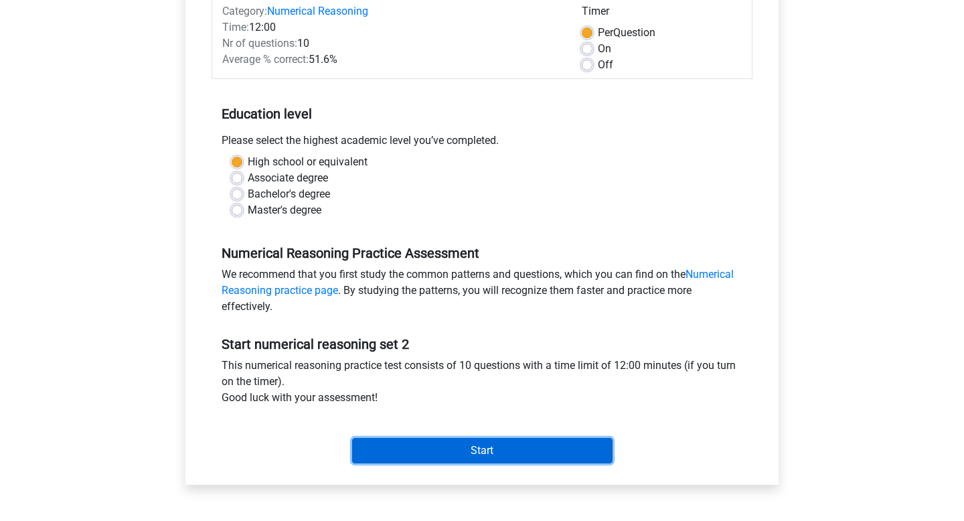
click at [419, 451] on input "Start" at bounding box center [482, 450] width 260 height 25
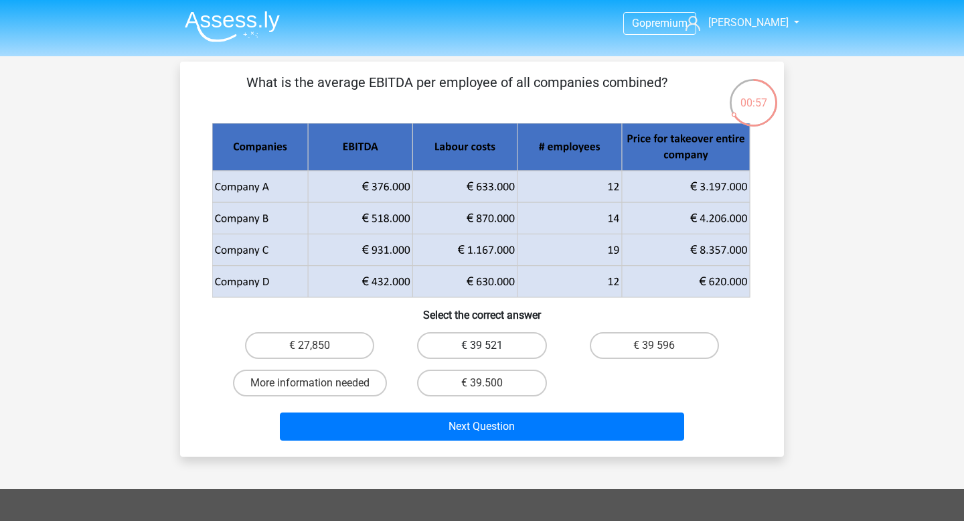
click at [521, 341] on label "€ 39 521" at bounding box center [481, 345] width 129 height 27
click at [491, 345] on input "€ 39 521" at bounding box center [486, 349] width 9 height 9
radio input "true"
click at [621, 349] on label "€ 39 596" at bounding box center [654, 345] width 129 height 27
click at [654, 349] on input "€ 39 596" at bounding box center [658, 349] width 9 height 9
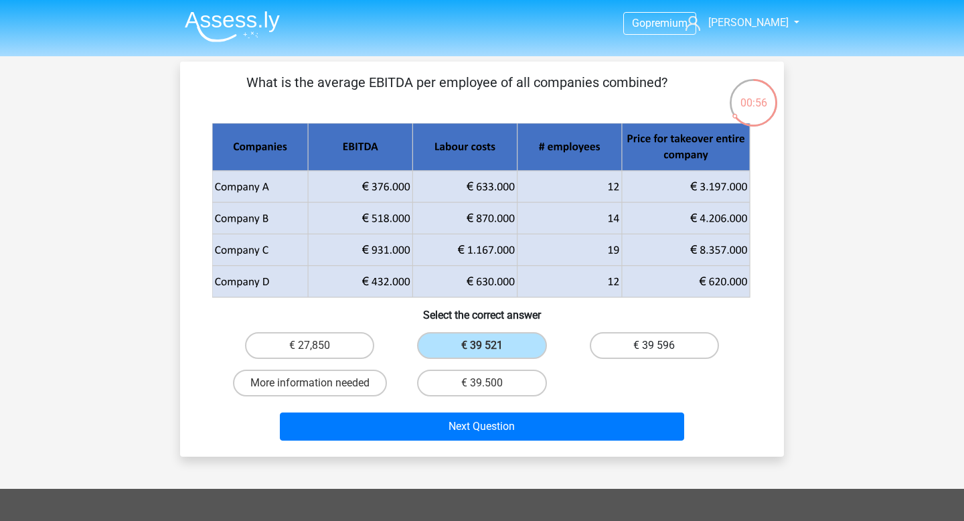
radio input "true"
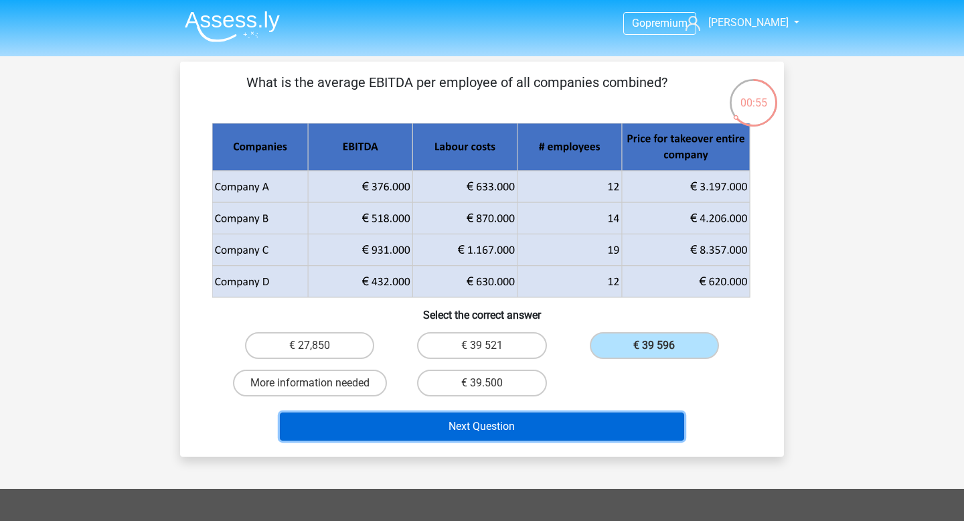
click at [616, 426] on button "Next Question" at bounding box center [482, 426] width 405 height 28
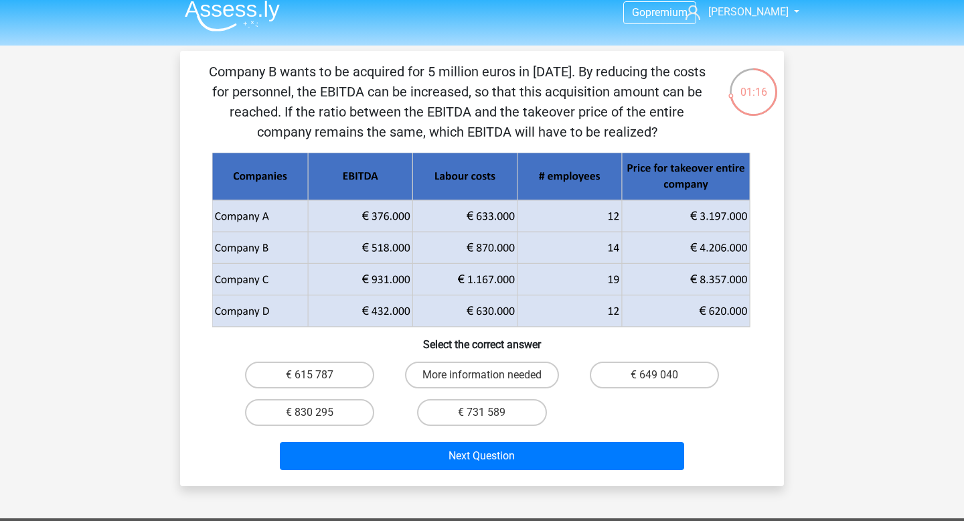
scroll to position [8, 0]
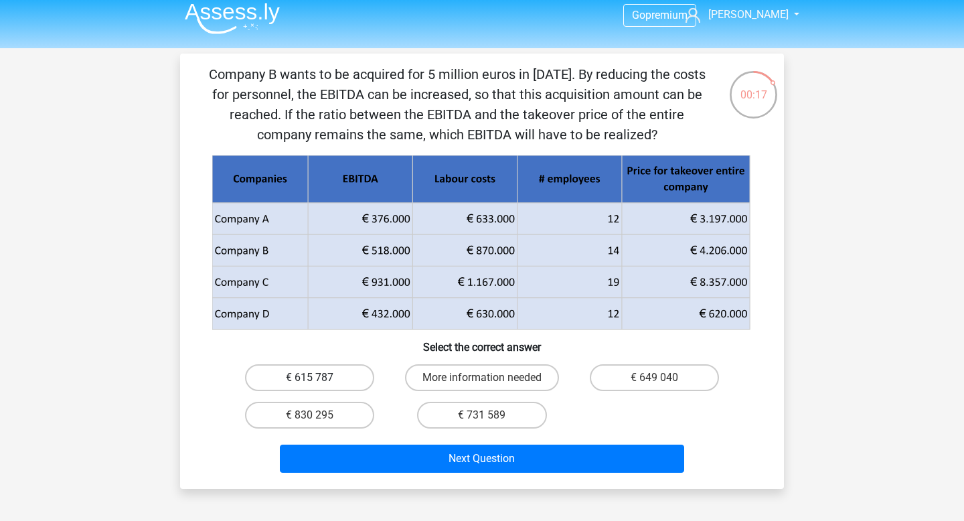
click at [355, 374] on label "€ 615 787" at bounding box center [309, 377] width 129 height 27
click at [319, 377] on input "€ 615 787" at bounding box center [314, 381] width 9 height 9
radio input "true"
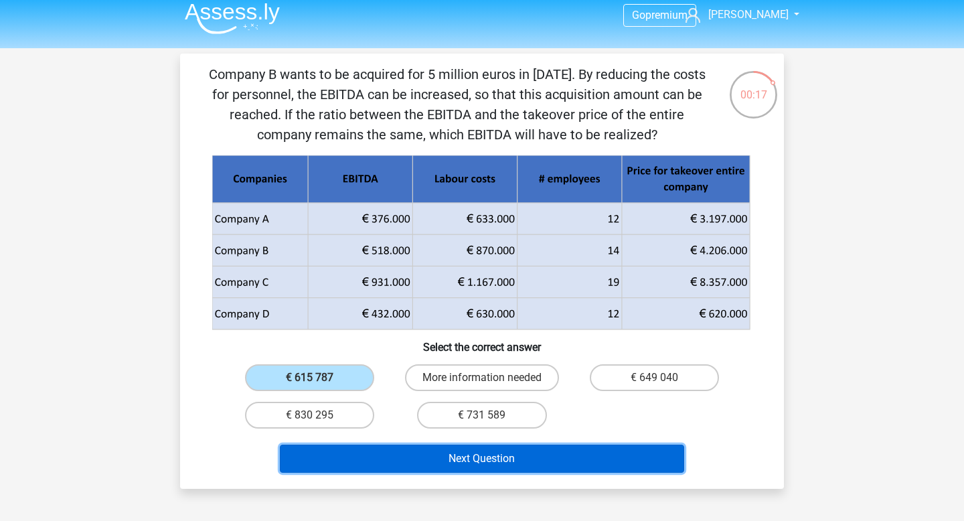
click at [369, 447] on button "Next Question" at bounding box center [482, 458] width 405 height 28
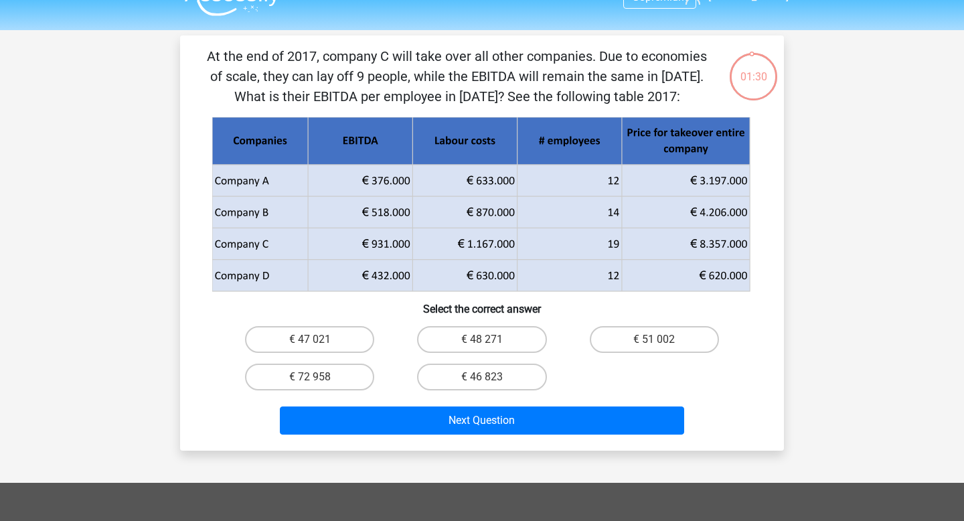
scroll to position [3, 0]
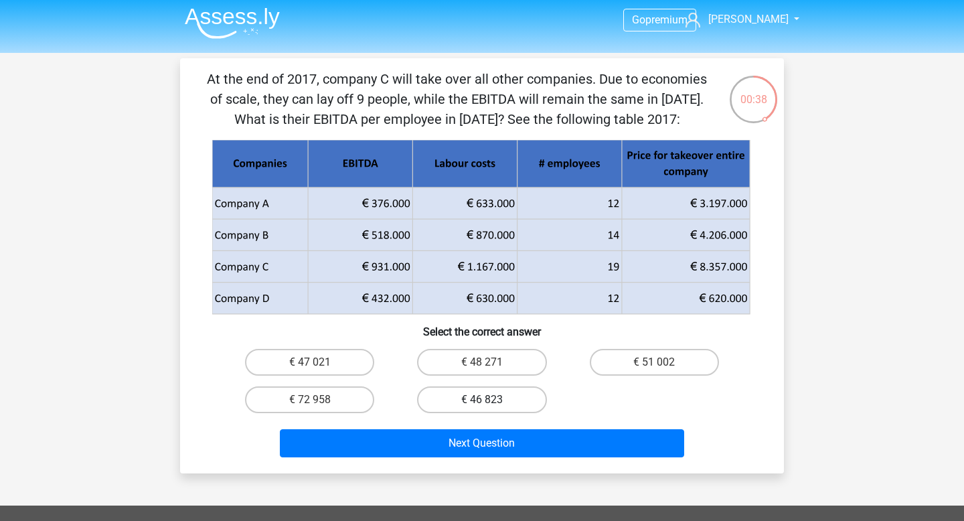
click at [474, 396] on label "€ 46 823" at bounding box center [481, 399] width 129 height 27
click at [482, 400] on input "€ 46 823" at bounding box center [486, 404] width 9 height 9
radio input "true"
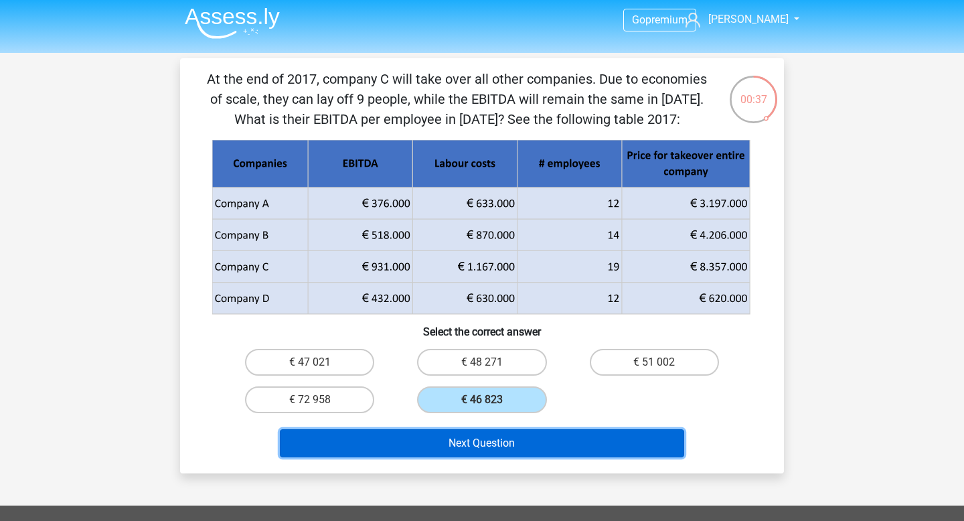
click at [496, 440] on button "Next Question" at bounding box center [482, 443] width 405 height 28
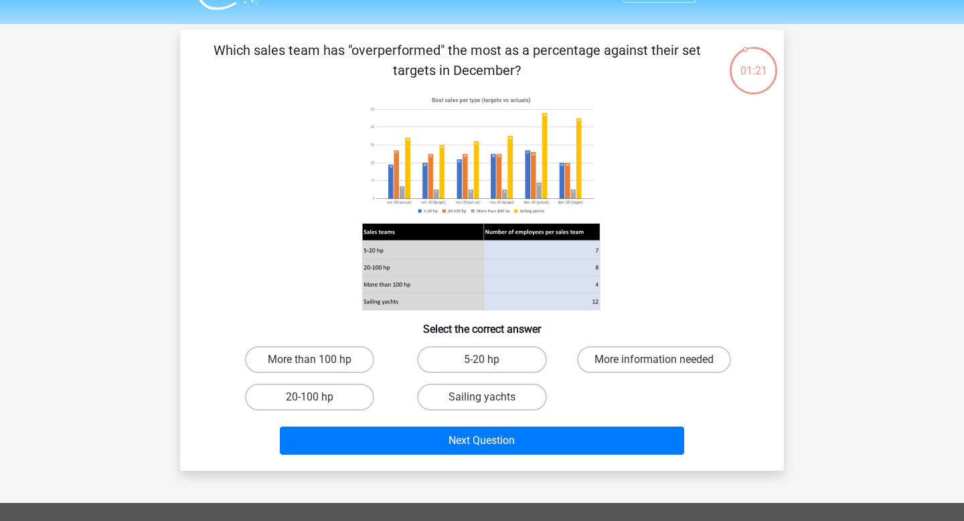
scroll to position [0, 0]
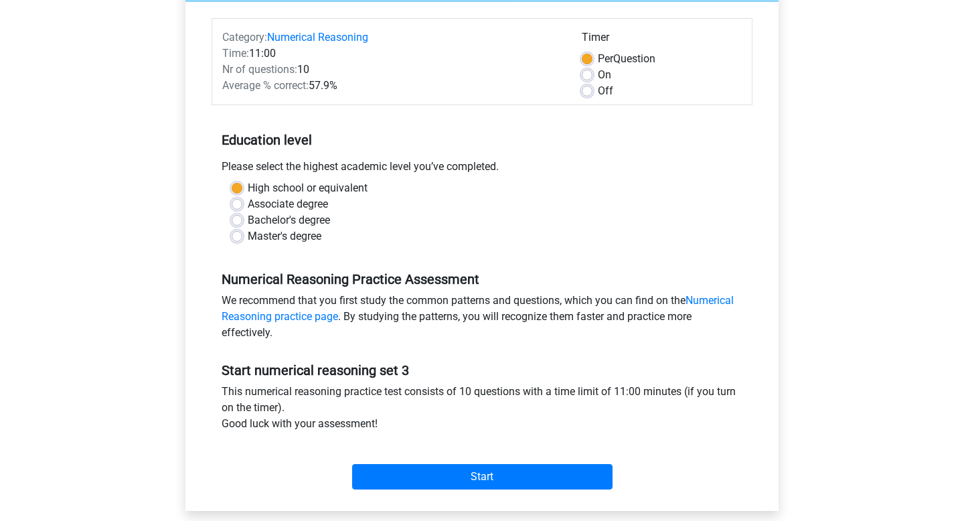
scroll to position [125, 0]
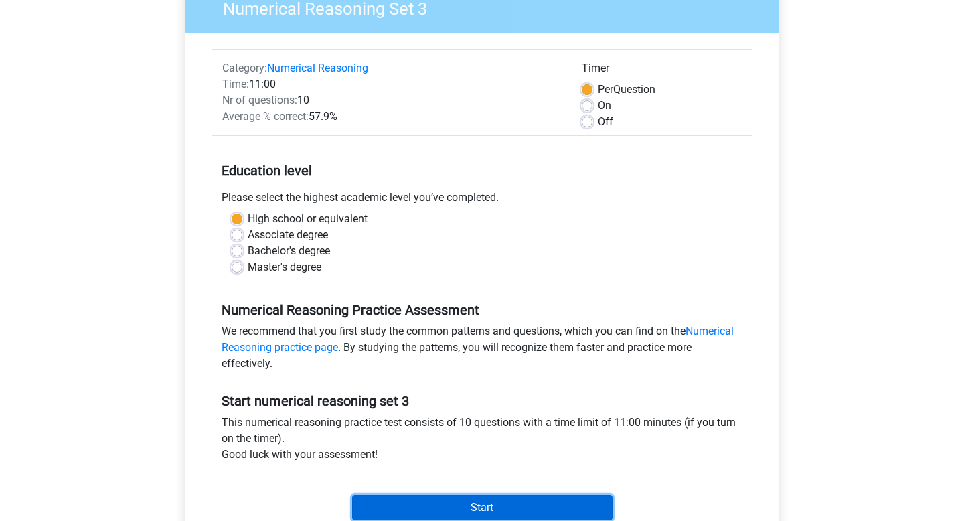
click at [402, 503] on input "Start" at bounding box center [482, 507] width 260 height 25
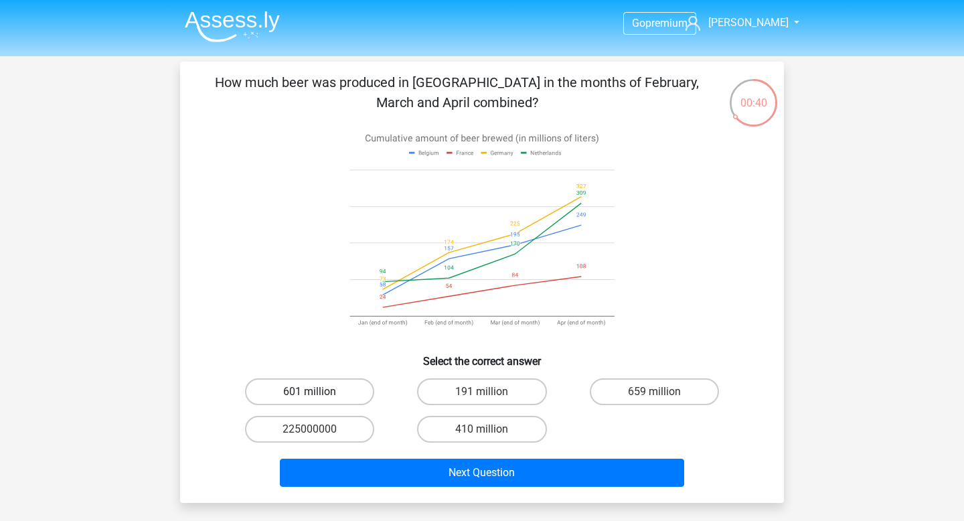
click at [325, 391] on label "601 million" at bounding box center [309, 391] width 129 height 27
click at [319, 392] on input "601 million" at bounding box center [314, 396] width 9 height 9
radio input "true"
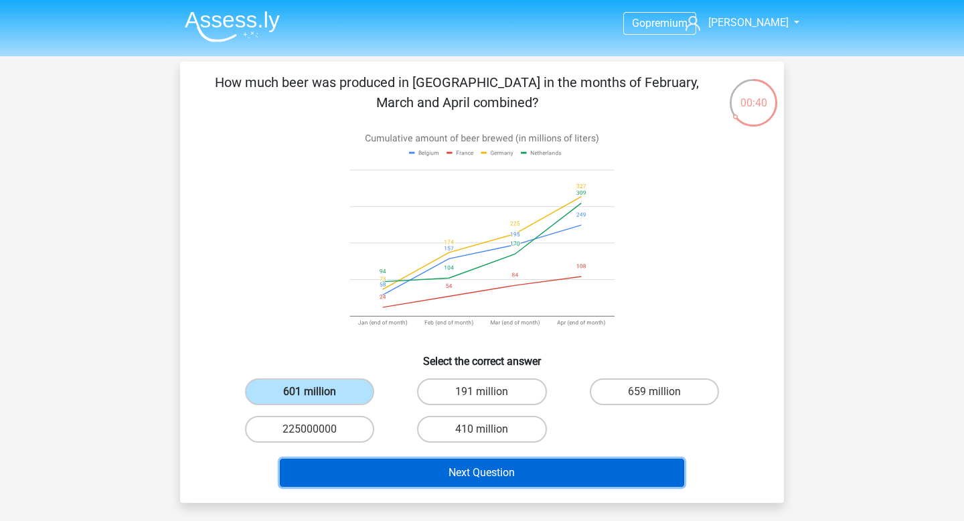
click at [351, 484] on button "Next Question" at bounding box center [482, 472] width 405 height 28
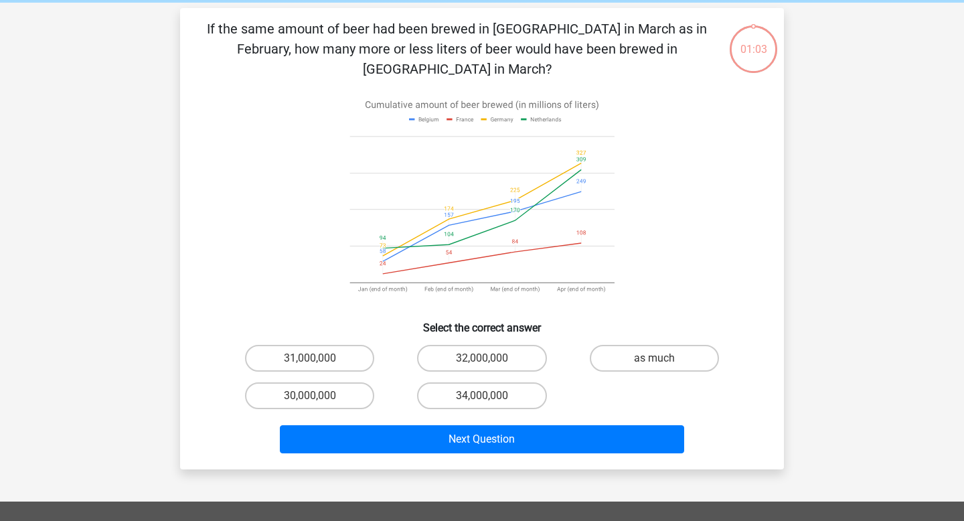
scroll to position [62, 0]
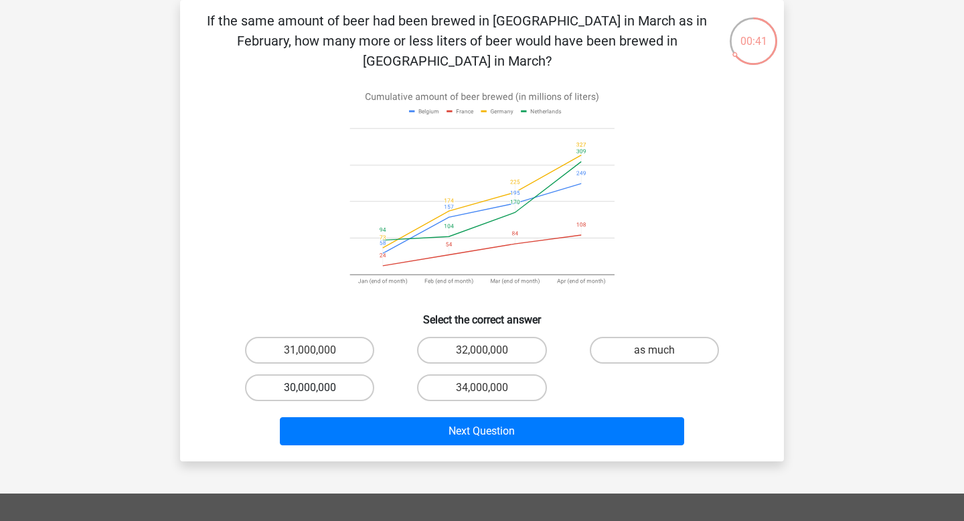
click at [341, 374] on label "30,000,000" at bounding box center [309, 387] width 129 height 27
click at [319, 388] on input "30,000,000" at bounding box center [314, 392] width 9 height 9
radio input "true"
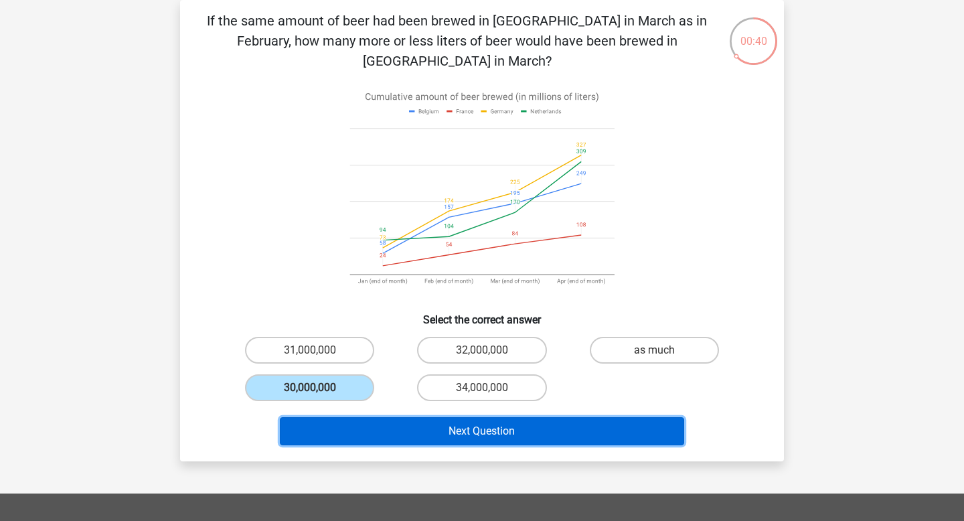
click at [364, 417] on button "Next Question" at bounding box center [482, 431] width 405 height 28
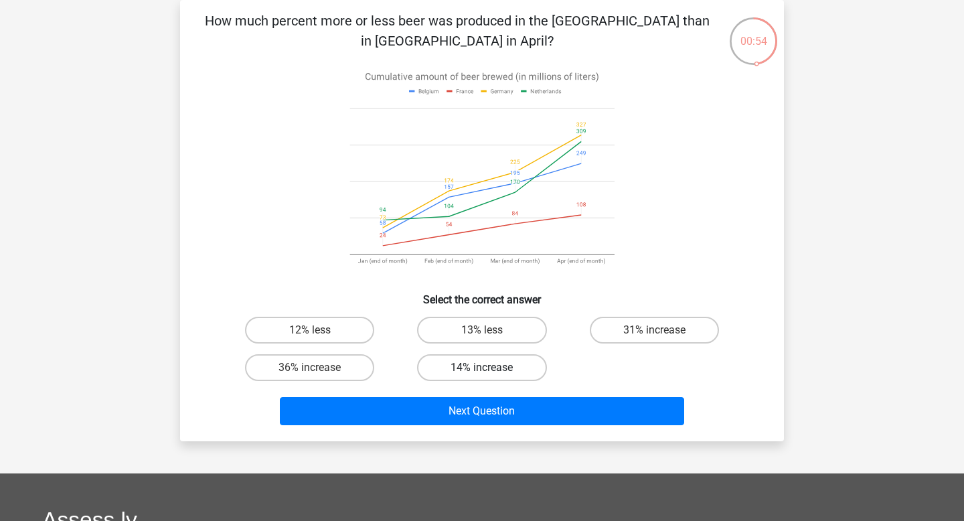
click at [513, 359] on label "14% increase" at bounding box center [481, 367] width 129 height 27
click at [491, 367] on input "14% increase" at bounding box center [486, 371] width 9 height 9
radio input "true"
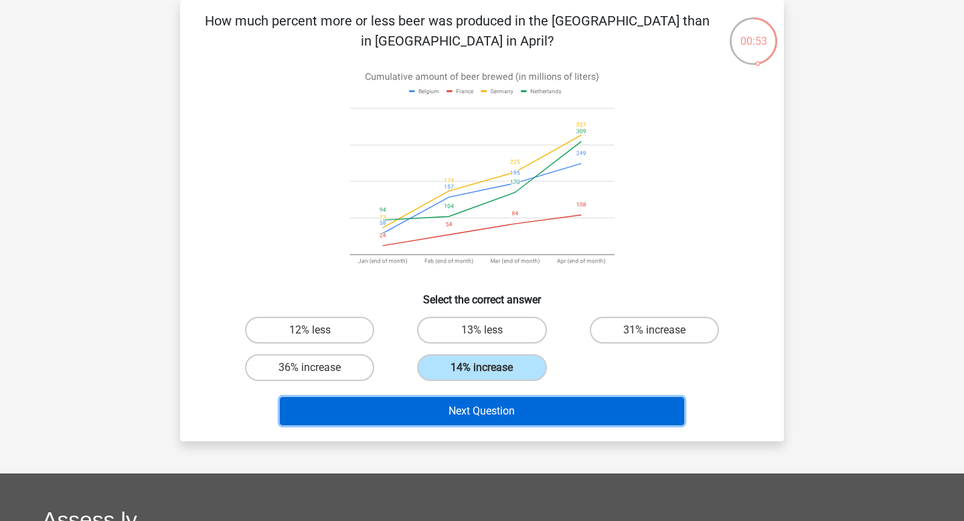
click at [507, 405] on button "Next Question" at bounding box center [482, 411] width 405 height 28
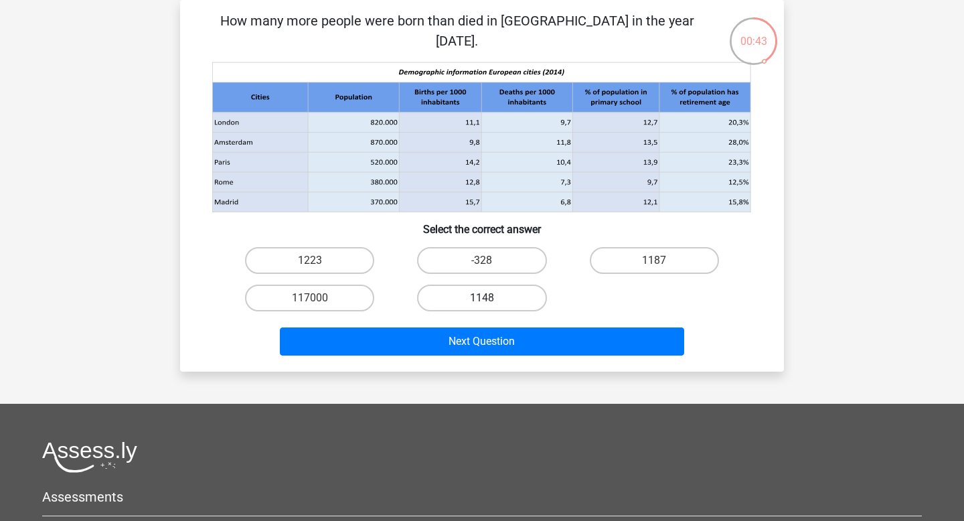
click at [509, 298] on label "1148" at bounding box center [481, 297] width 129 height 27
click at [491, 298] on input "1148" at bounding box center [486, 302] width 9 height 9
radio input "true"
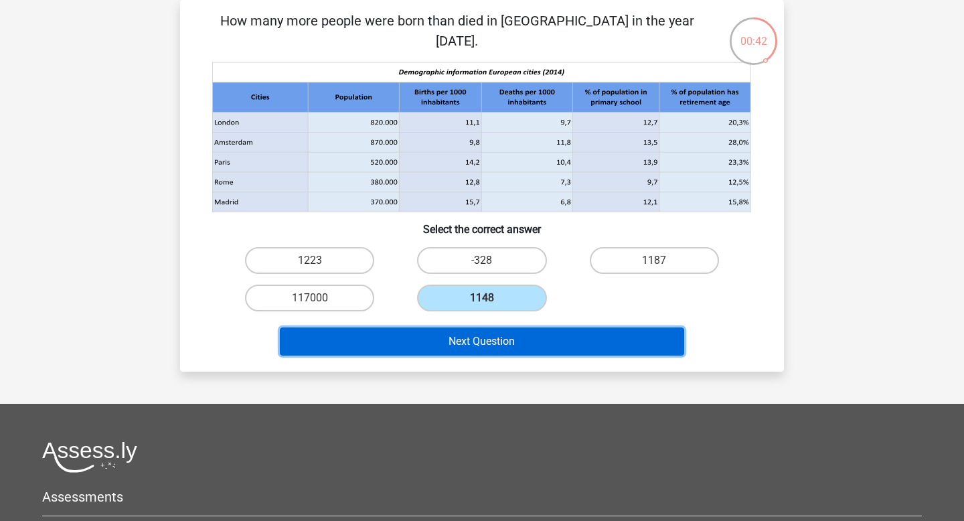
click at [527, 335] on button "Next Question" at bounding box center [482, 341] width 405 height 28
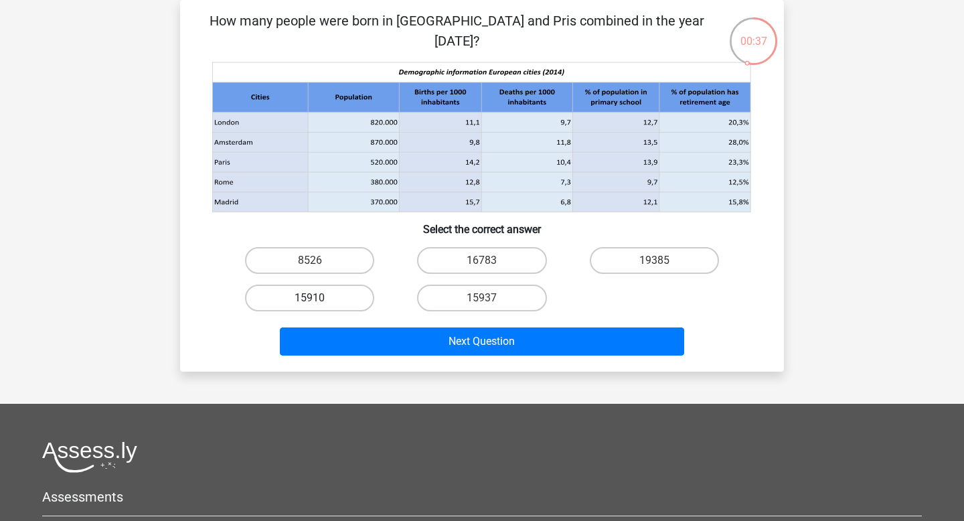
click at [349, 299] on label "15910" at bounding box center [309, 297] width 129 height 27
click at [319, 299] on input "15910" at bounding box center [314, 302] width 9 height 9
radio input "true"
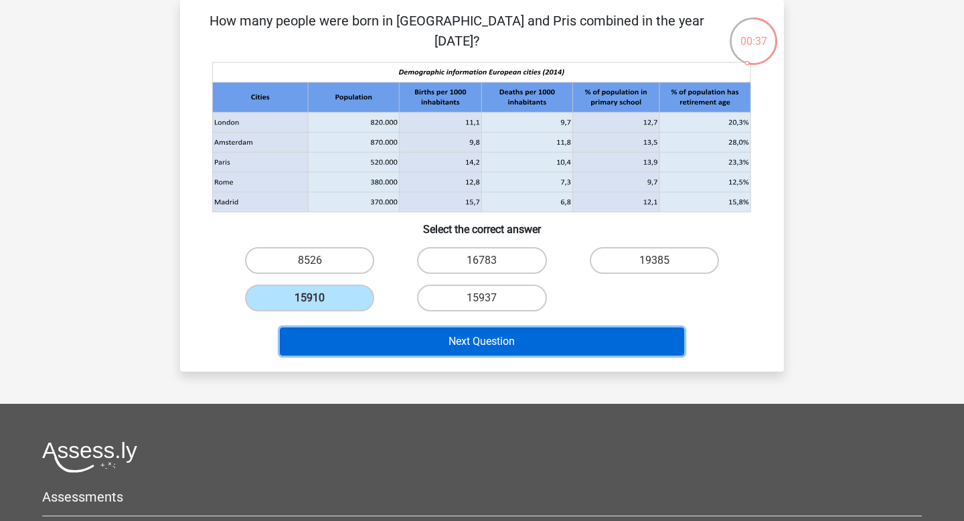
click at [357, 341] on button "Next Question" at bounding box center [482, 341] width 405 height 28
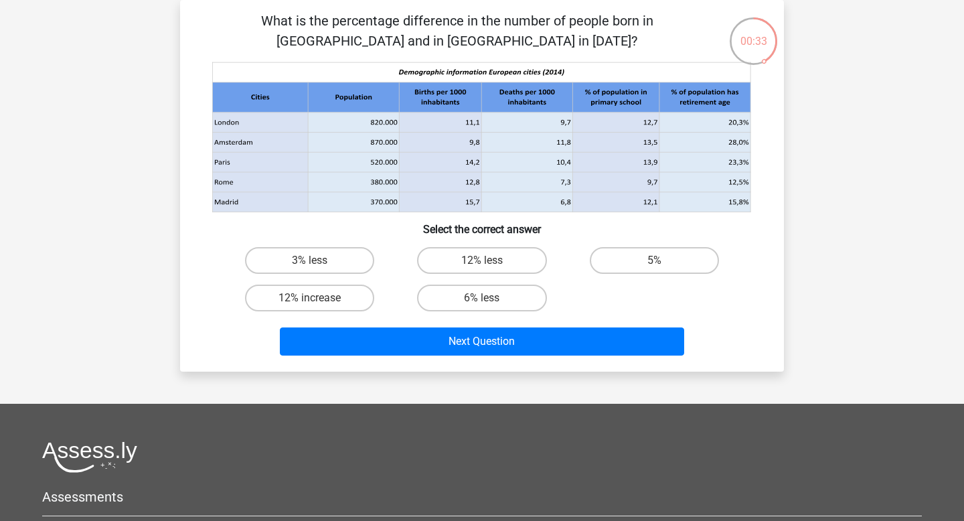
click at [490, 299] on input "6% less" at bounding box center [486, 302] width 9 height 9
radio input "true"
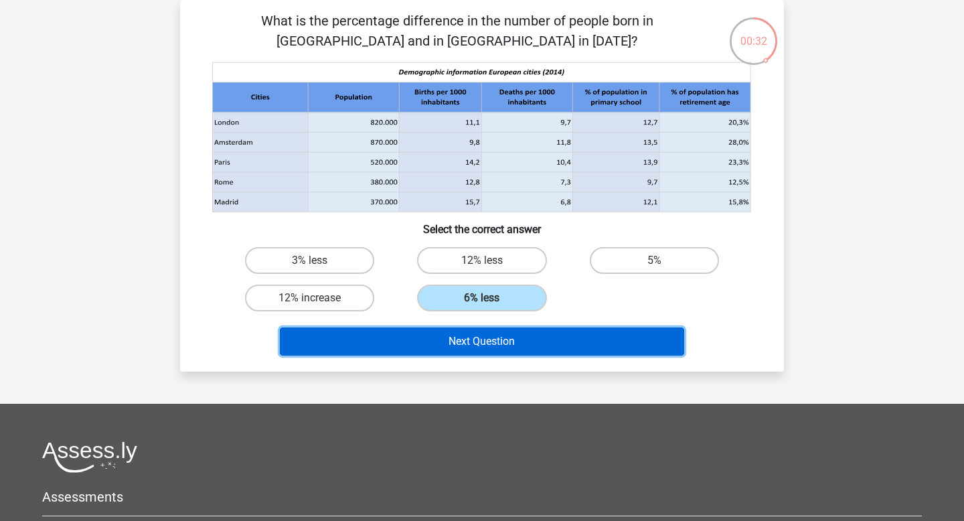
click at [499, 331] on button "Next Question" at bounding box center [482, 341] width 405 height 28
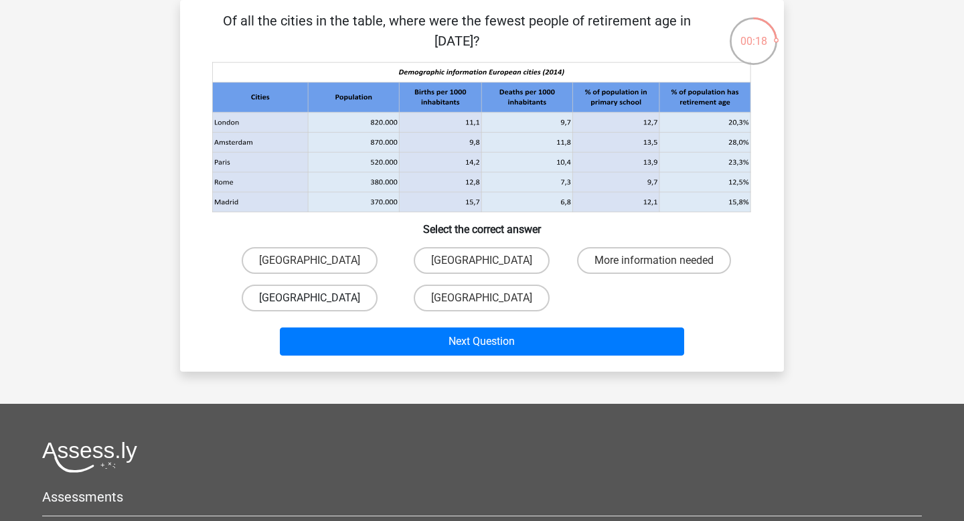
click at [339, 297] on label "[GEOGRAPHIC_DATA]" at bounding box center [310, 297] width 136 height 27
click at [319, 298] on input "[GEOGRAPHIC_DATA]" at bounding box center [314, 302] width 9 height 9
radio input "true"
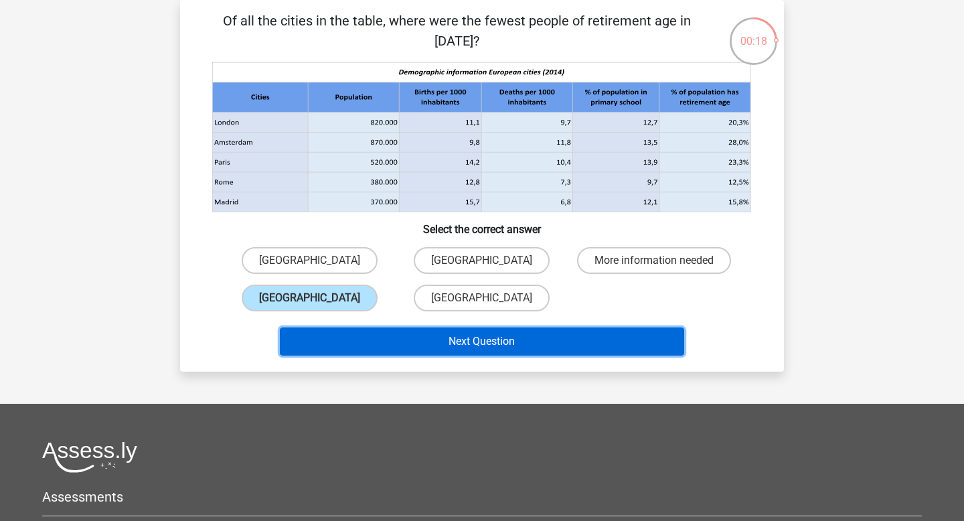
click at [347, 336] on button "Next Question" at bounding box center [482, 341] width 405 height 28
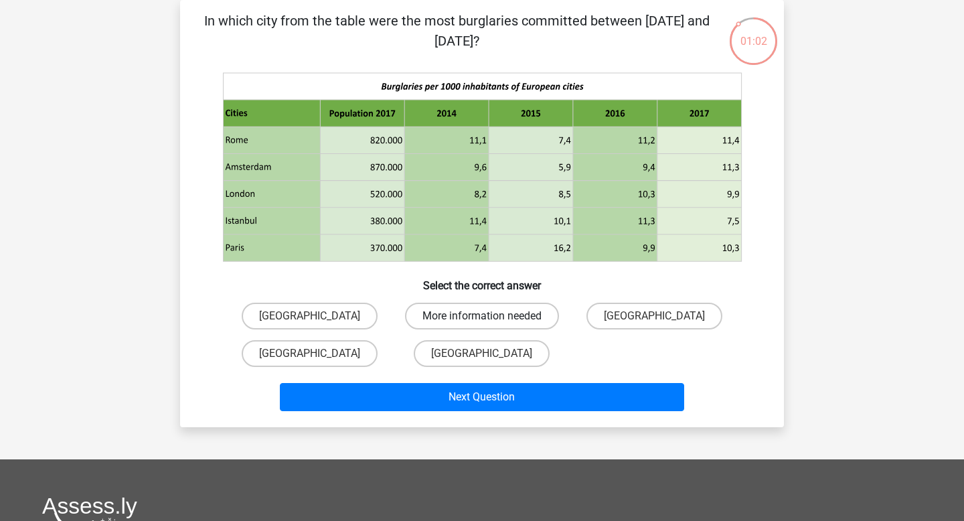
click at [448, 313] on label "More information needed" at bounding box center [482, 316] width 154 height 27
click at [482, 316] on input "More information needed" at bounding box center [486, 320] width 9 height 9
radio input "true"
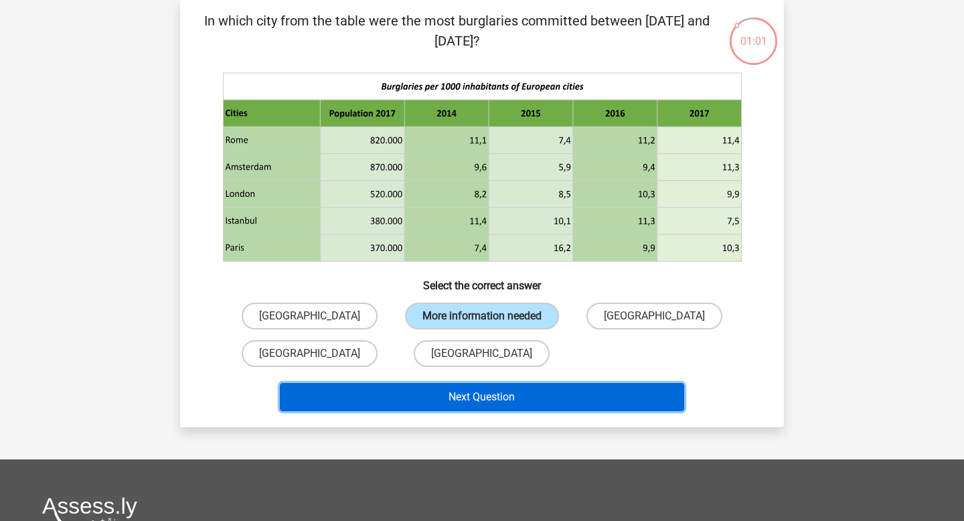
click at [425, 398] on button "Next Question" at bounding box center [482, 397] width 405 height 28
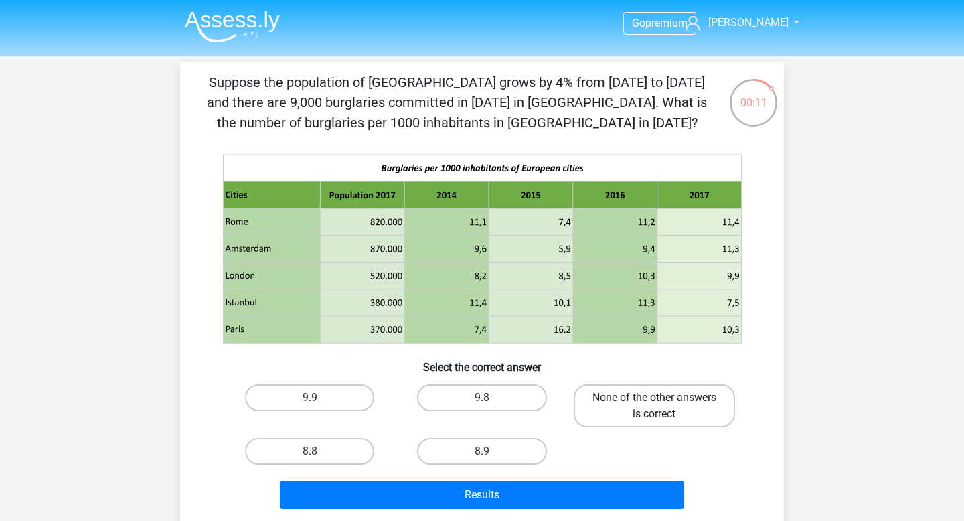
click at [623, 398] on label "None of the other answers is correct" at bounding box center [654, 405] width 161 height 43
click at [654, 398] on input "None of the other answers is correct" at bounding box center [658, 402] width 9 height 9
radio input "true"
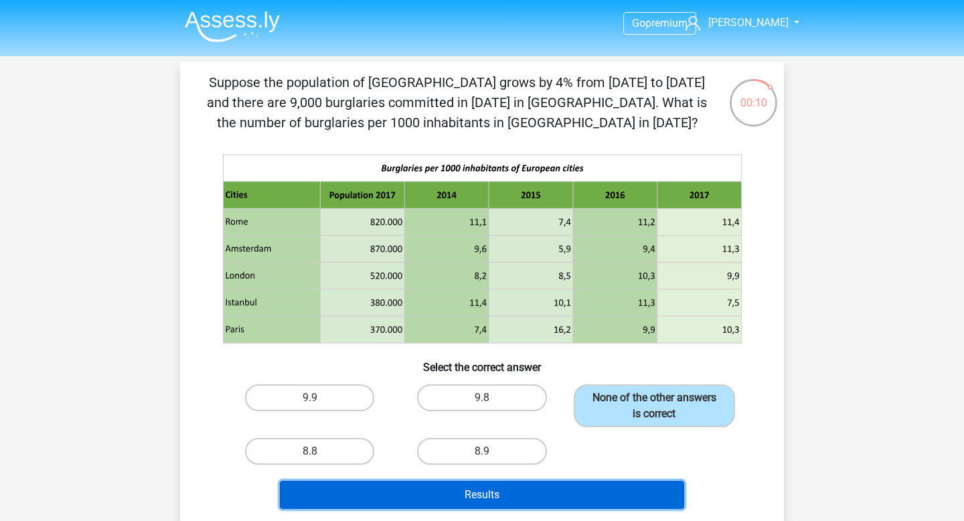
click at [587, 489] on button "Results" at bounding box center [482, 495] width 405 height 28
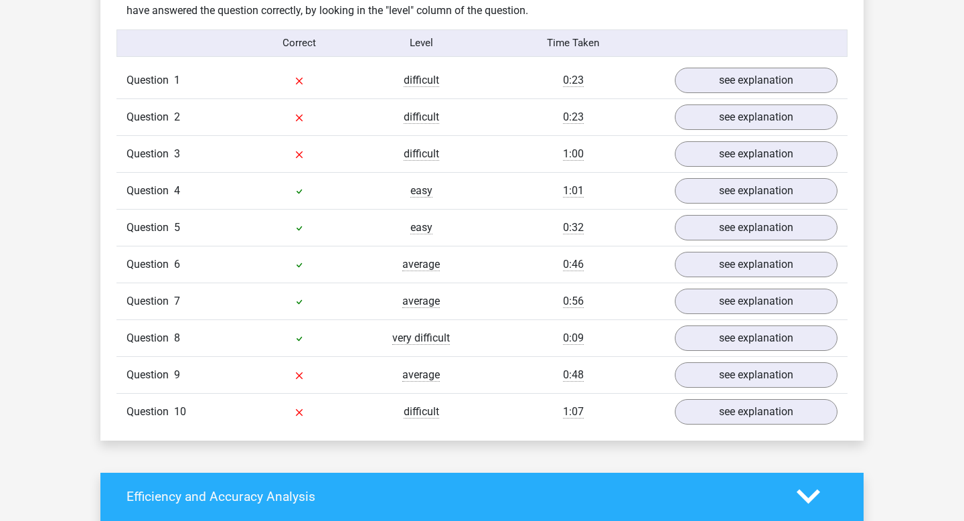
scroll to position [1064, 0]
click at [709, 375] on link "see explanation" at bounding box center [756, 375] width 187 height 29
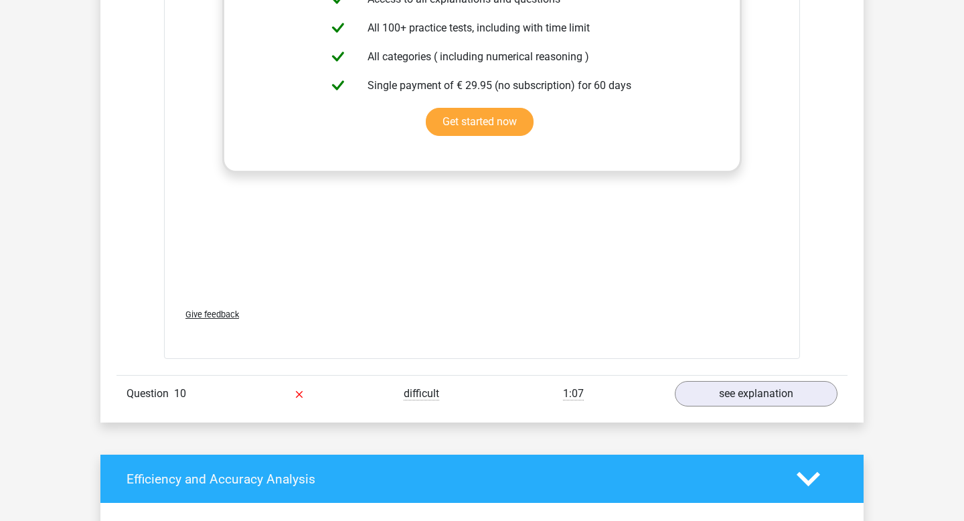
scroll to position [2038, 0]
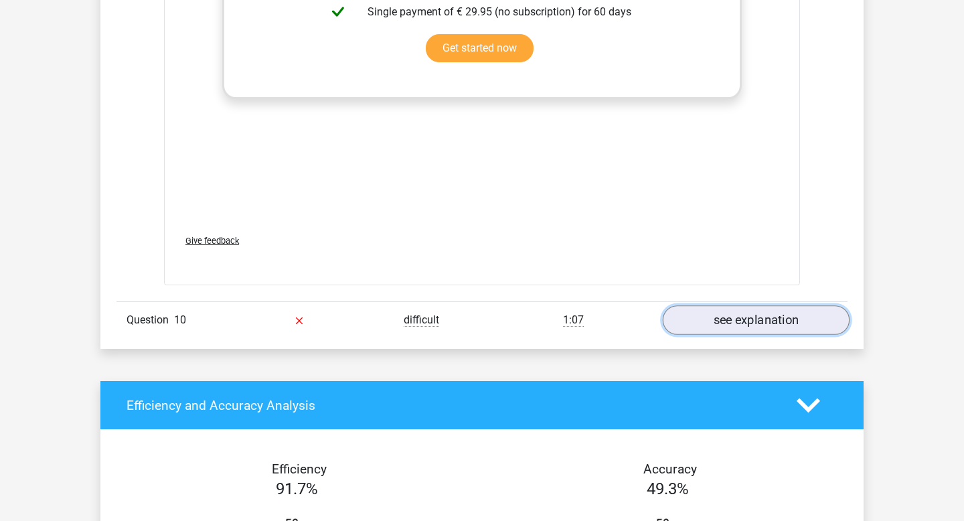
click at [691, 313] on link "see explanation" at bounding box center [756, 319] width 187 height 29
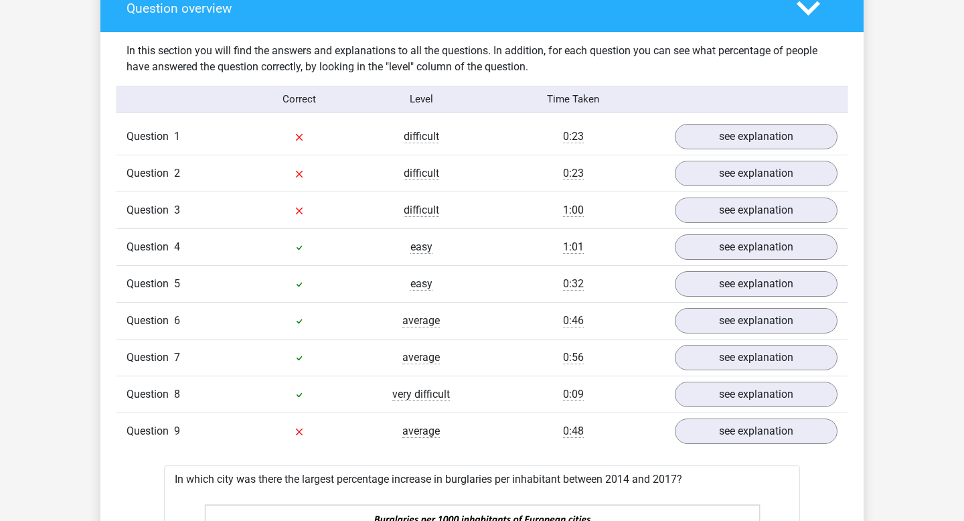
scroll to position [1005, 0]
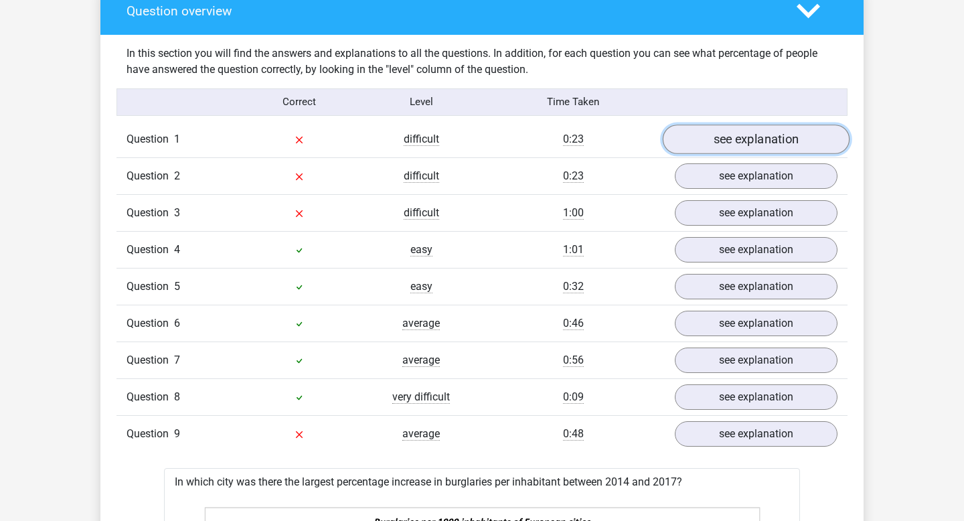
click at [709, 146] on link "see explanation" at bounding box center [756, 138] width 187 height 29
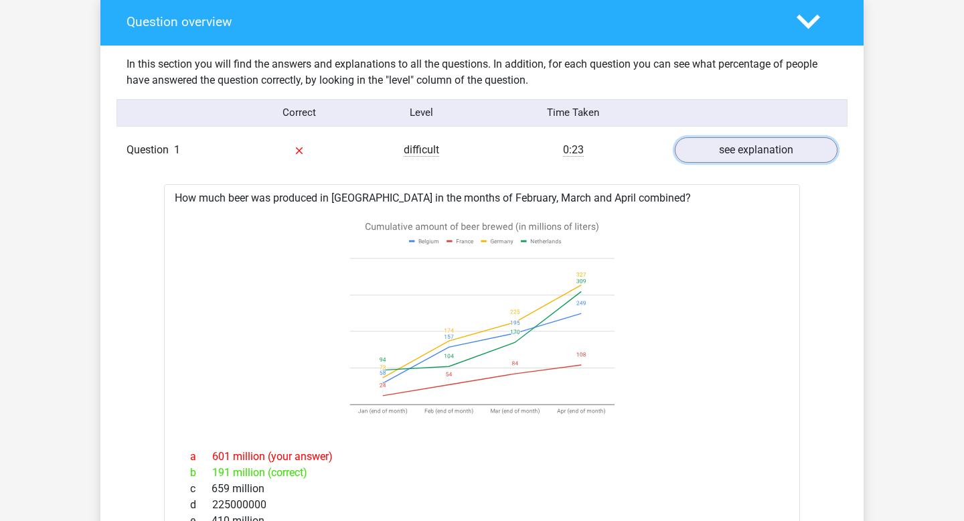
scroll to position [932, 0]
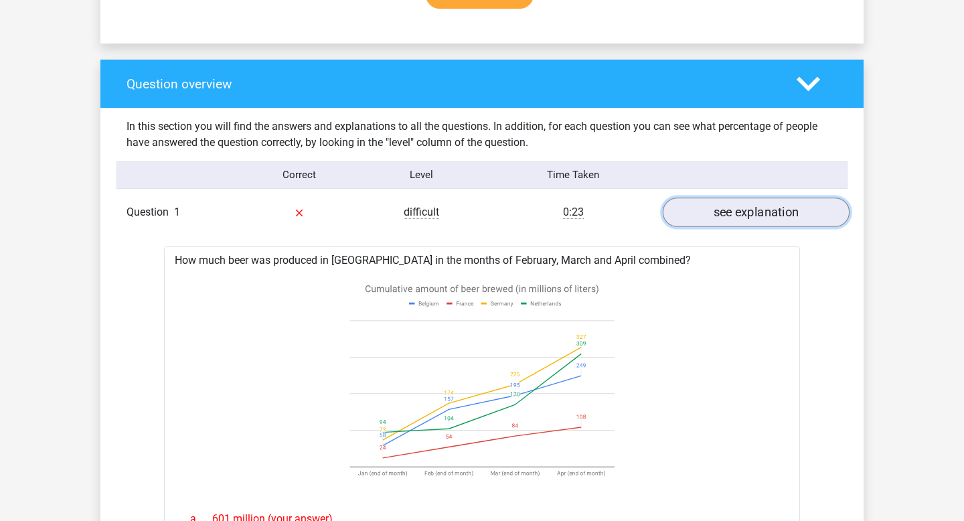
click at [739, 202] on link "see explanation" at bounding box center [756, 211] width 187 height 29
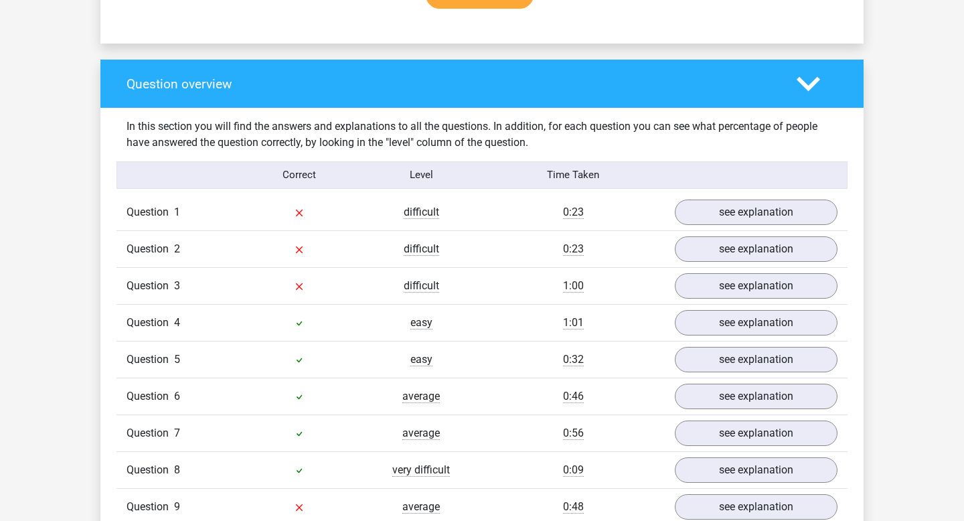
click at [732, 234] on div "Question 2 difficult 0:23 see explanation" at bounding box center [481, 248] width 731 height 37
click at [732, 246] on link "see explanation" at bounding box center [756, 248] width 187 height 29
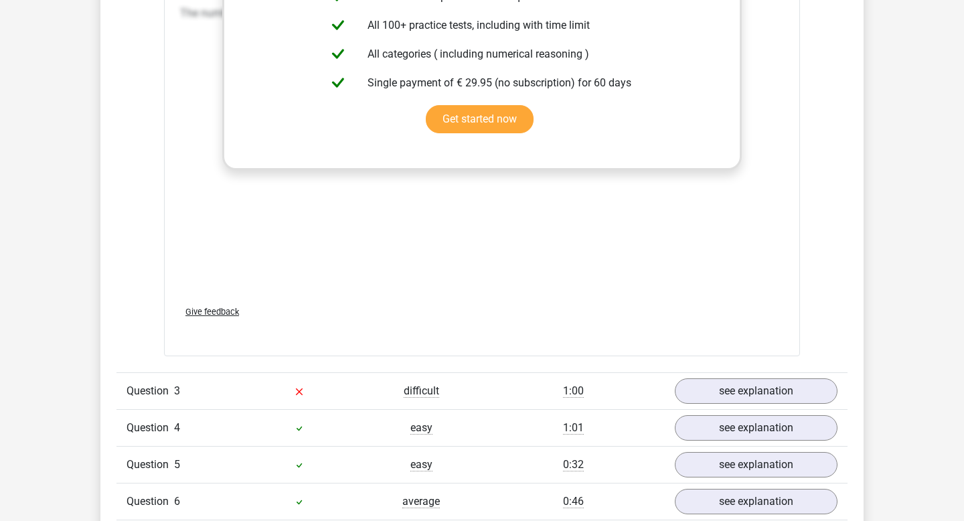
scroll to position [1722, 0]
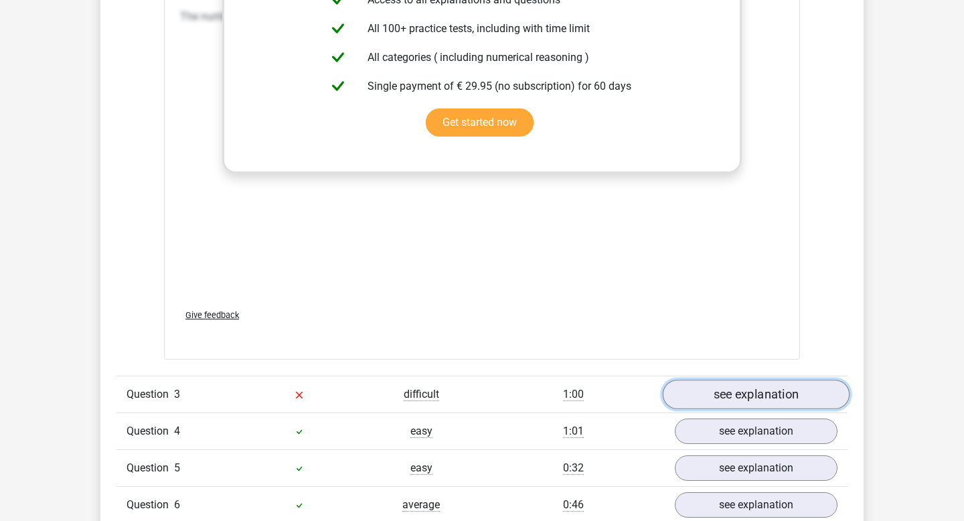
click at [701, 392] on link "see explanation" at bounding box center [756, 394] width 187 height 29
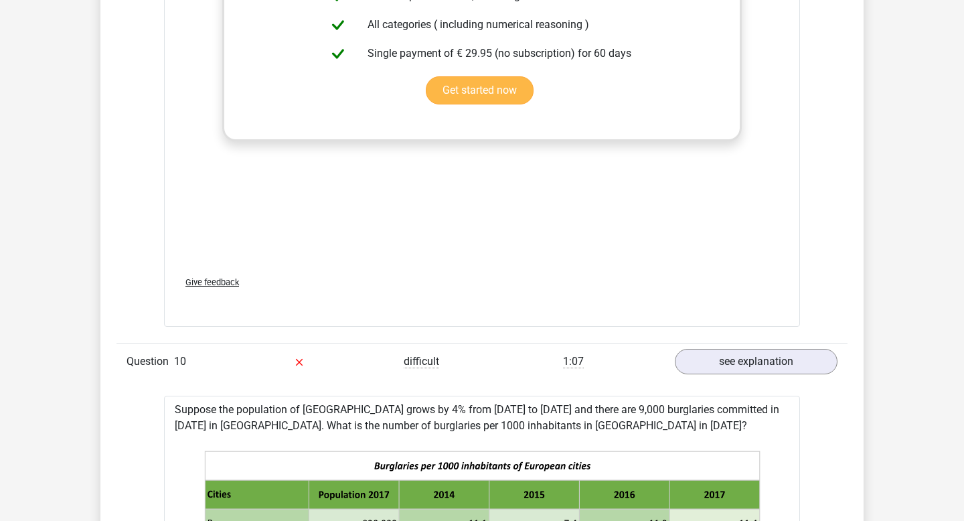
scroll to position [3755, 0]
